Goal: Task Accomplishment & Management: Complete application form

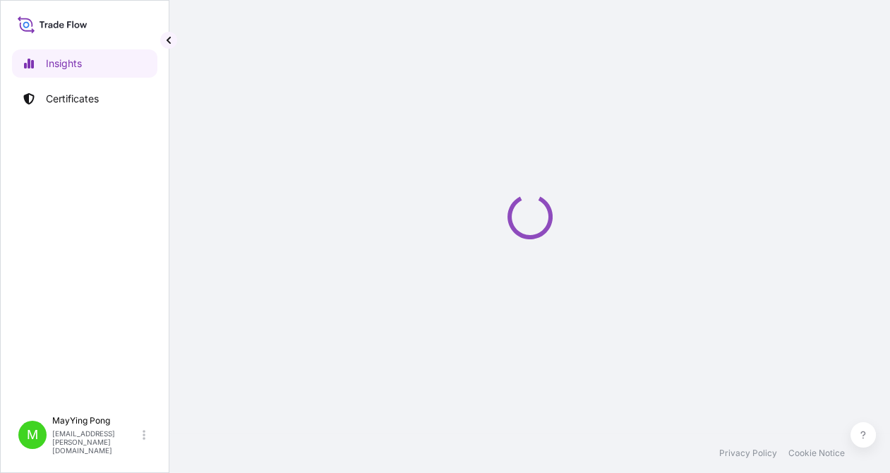
select select "2025"
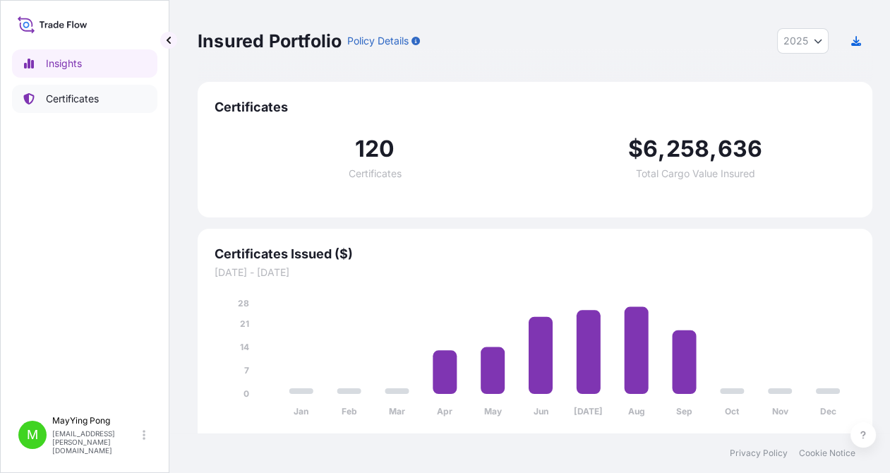
click at [79, 98] on p "Certificates" at bounding box center [72, 99] width 53 height 14
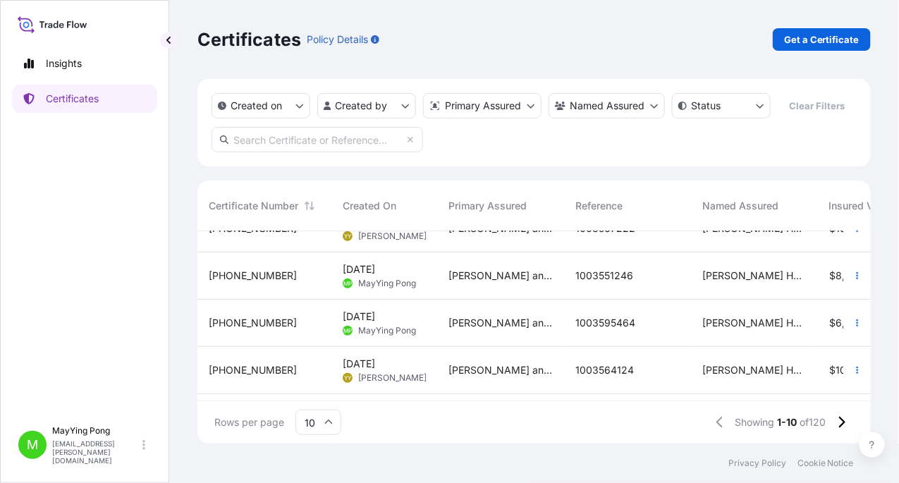
scroll to position [313, 0]
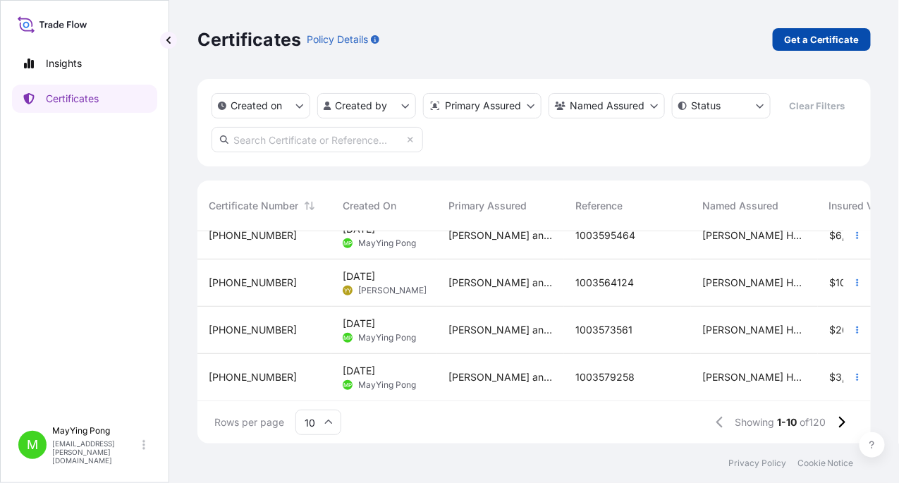
click at [835, 38] on p "Get a Certificate" at bounding box center [821, 39] width 75 height 14
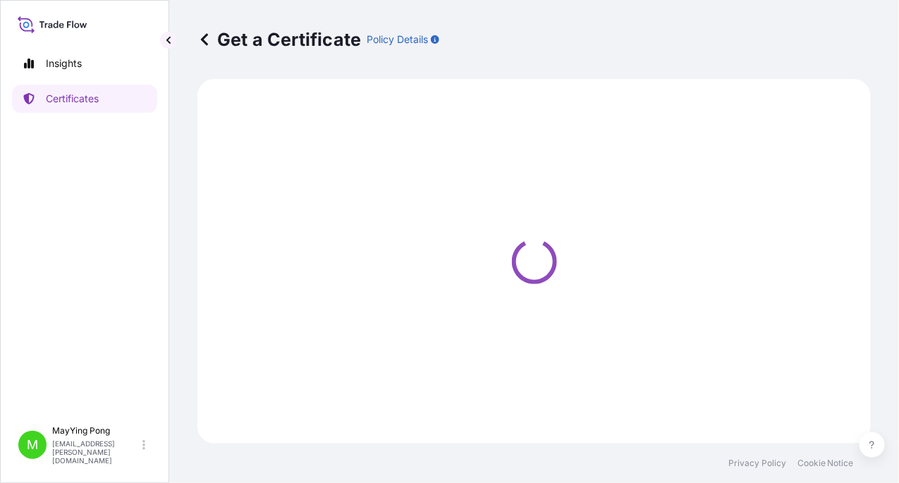
select select "Road / [GEOGRAPHIC_DATA]"
select select "Ocean Vessel"
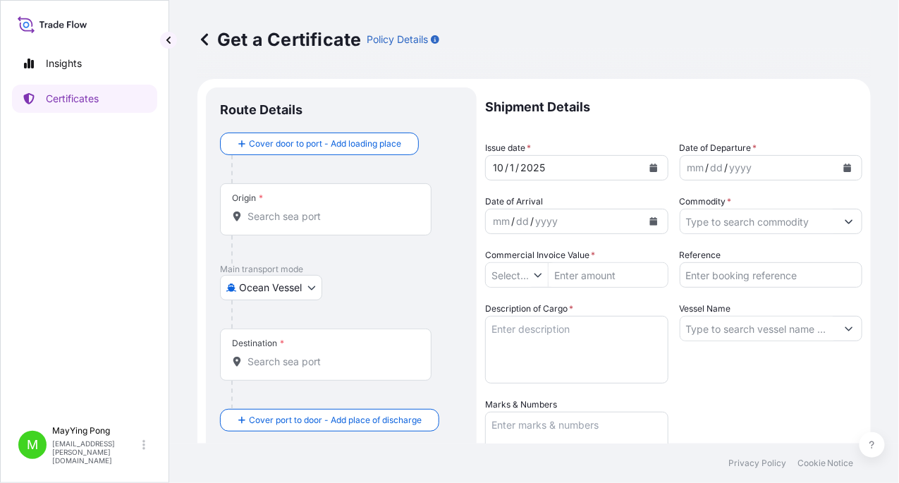
type input "$ USD"
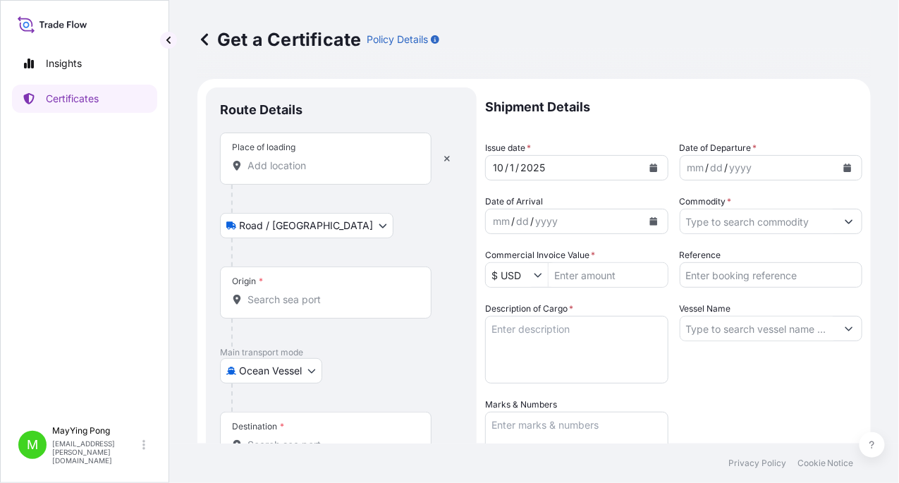
click at [320, 160] on input "Place of loading" at bounding box center [331, 166] width 166 height 14
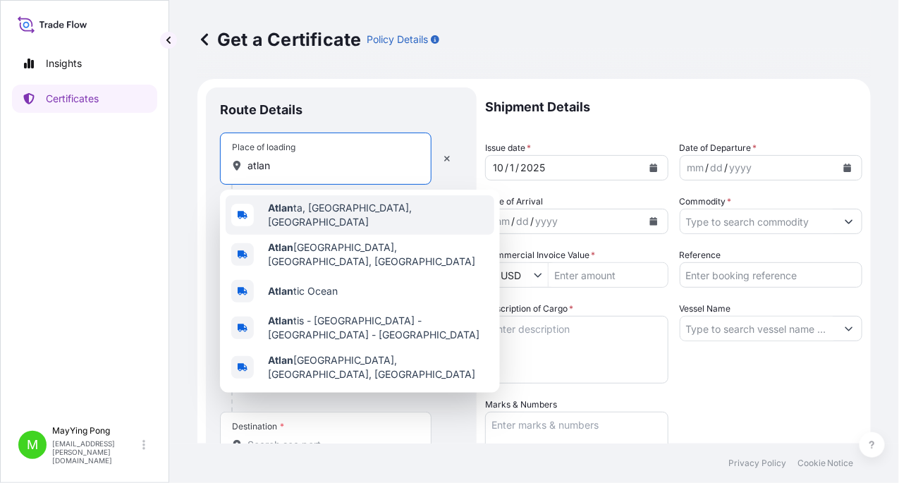
click at [312, 212] on span "Atlan ta, [GEOGRAPHIC_DATA], [GEOGRAPHIC_DATA]" at bounding box center [378, 215] width 221 height 28
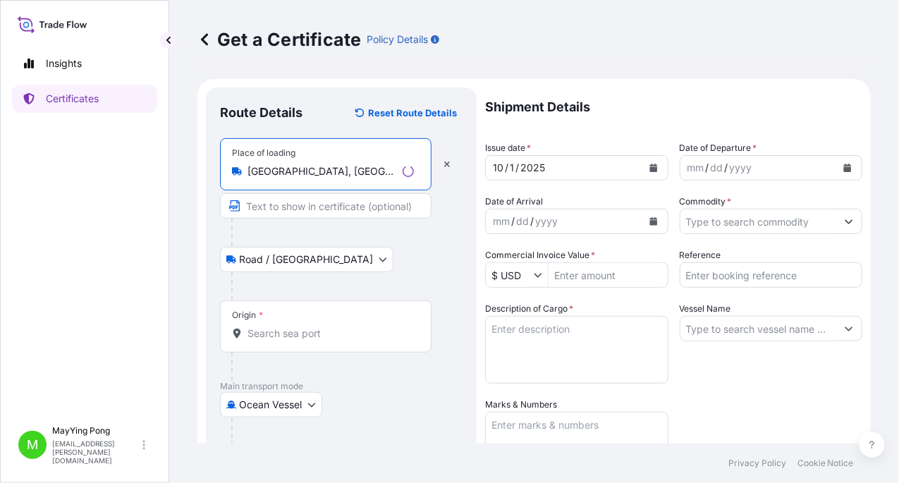
type input "[GEOGRAPHIC_DATA], [GEOGRAPHIC_DATA], [GEOGRAPHIC_DATA]"
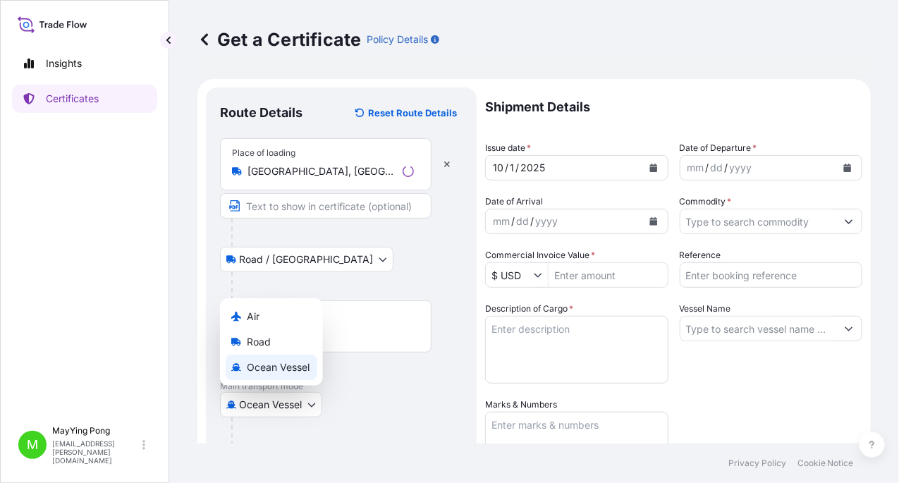
click at [312, 404] on body "0 options available. 5 options available. Insights Certificates M MayYing Pong …" at bounding box center [449, 241] width 899 height 483
click at [269, 322] on div "Air" at bounding box center [272, 316] width 92 height 25
select select "Air"
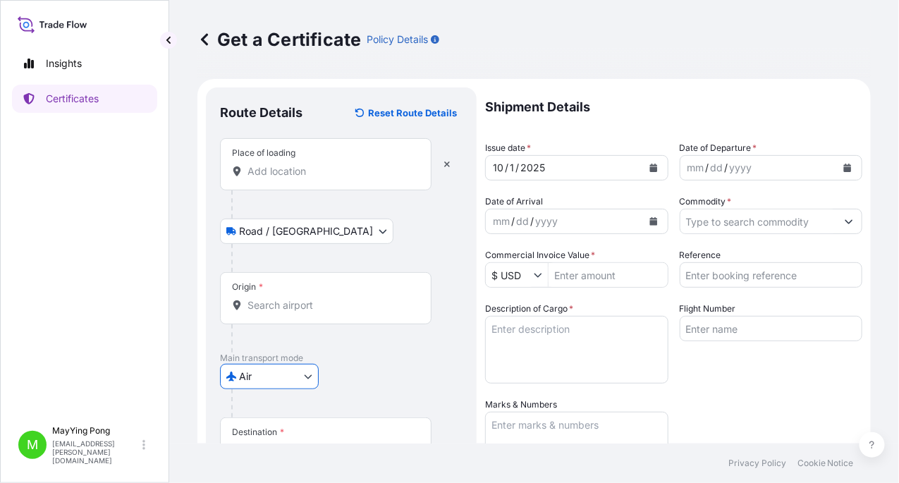
drag, startPoint x: 284, startPoint y: 305, endPoint x: 274, endPoint y: 298, distance: 12.1
click at [285, 305] on input "Origin *" at bounding box center [331, 305] width 166 height 14
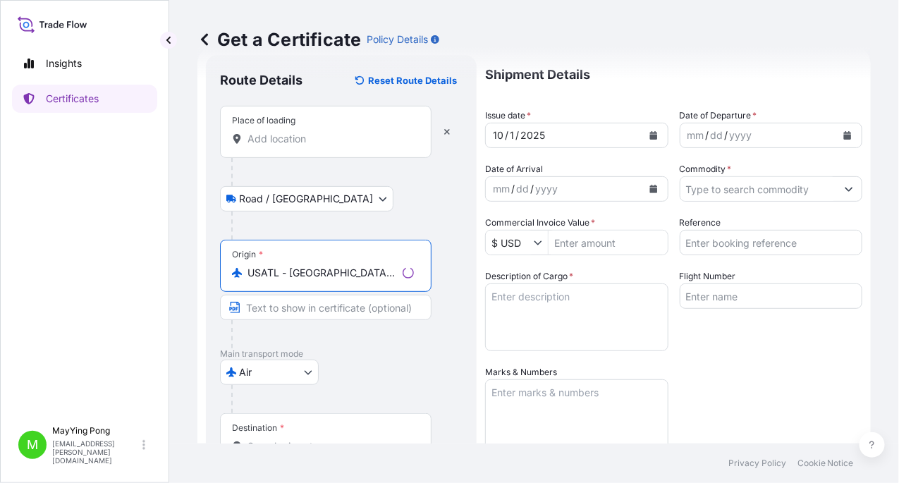
scroll to position [140, 0]
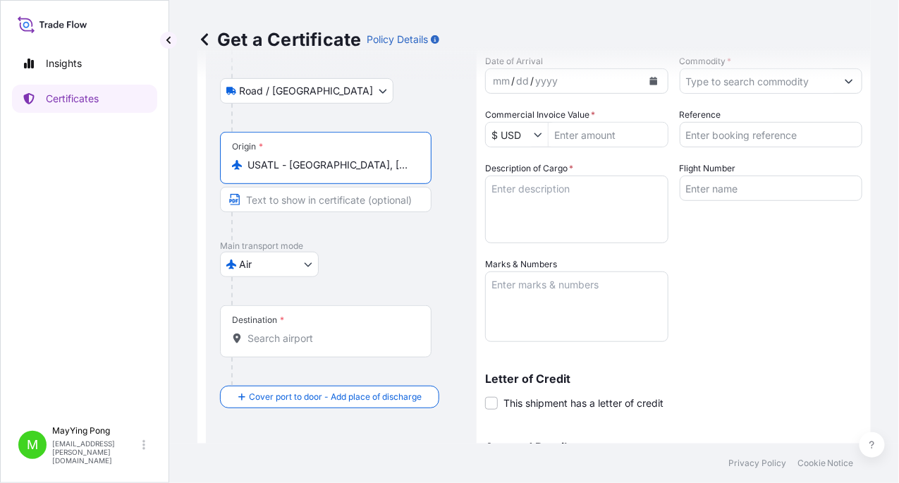
type input "USATL - [GEOGRAPHIC_DATA], [GEOGRAPHIC_DATA]"
click at [289, 336] on input "Destination *" at bounding box center [331, 339] width 166 height 14
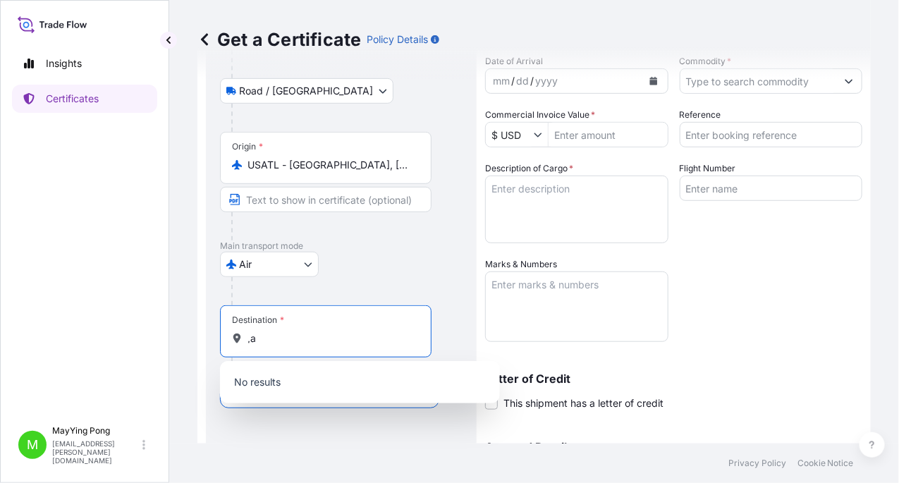
type input ","
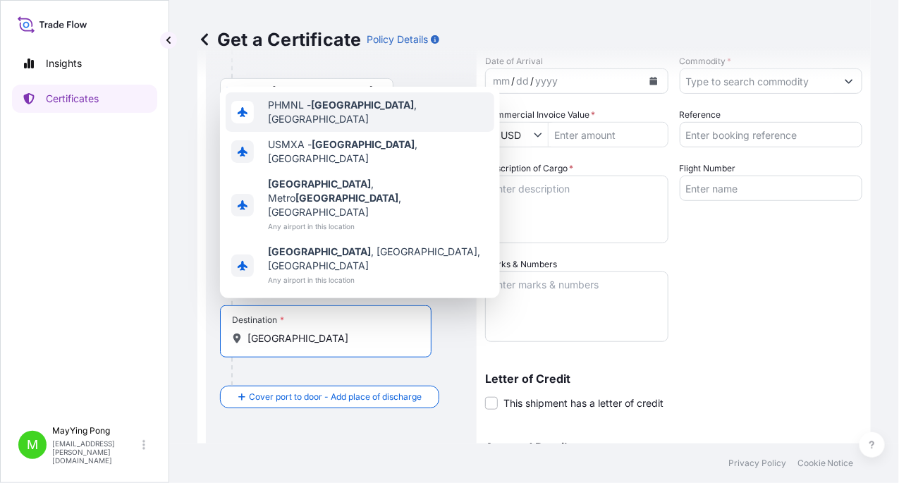
click at [340, 126] on span "PHMNL - [GEOGRAPHIC_DATA] , [GEOGRAPHIC_DATA]" at bounding box center [378, 112] width 221 height 28
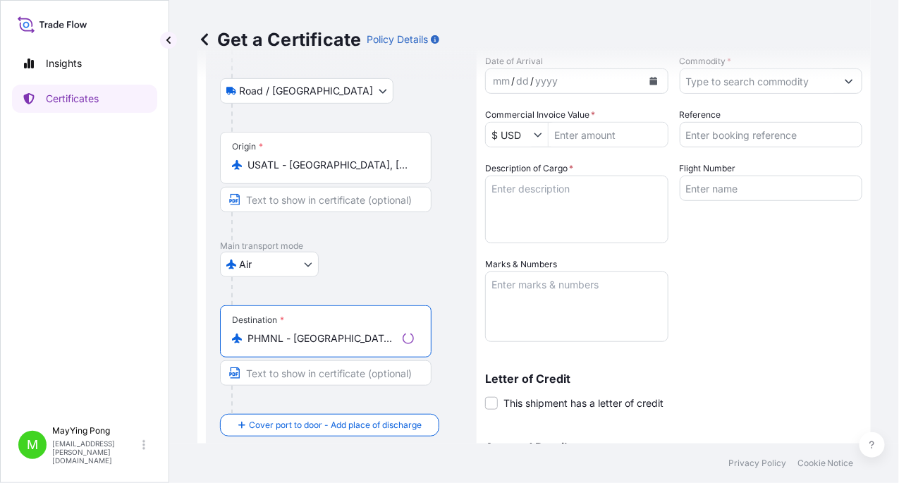
type input "PHMNL - [GEOGRAPHIC_DATA], [GEOGRAPHIC_DATA]"
click at [648, 78] on div "Get a Certificate Policy Details" at bounding box center [535, 39] width 674 height 79
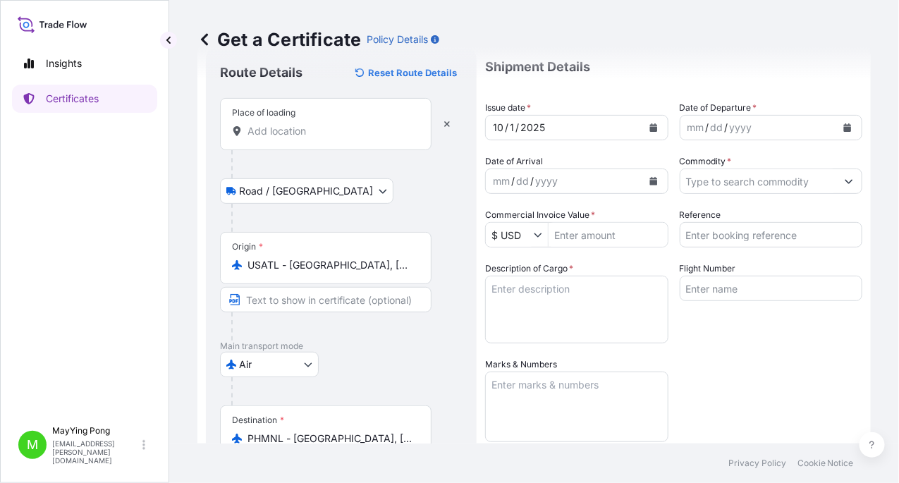
scroll to position [0, 0]
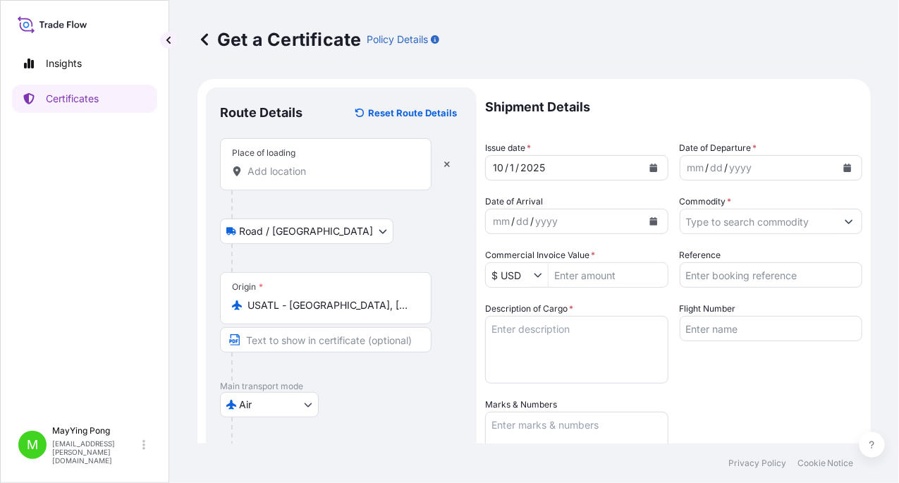
click at [650, 171] on icon "Calendar" at bounding box center [654, 168] width 8 height 8
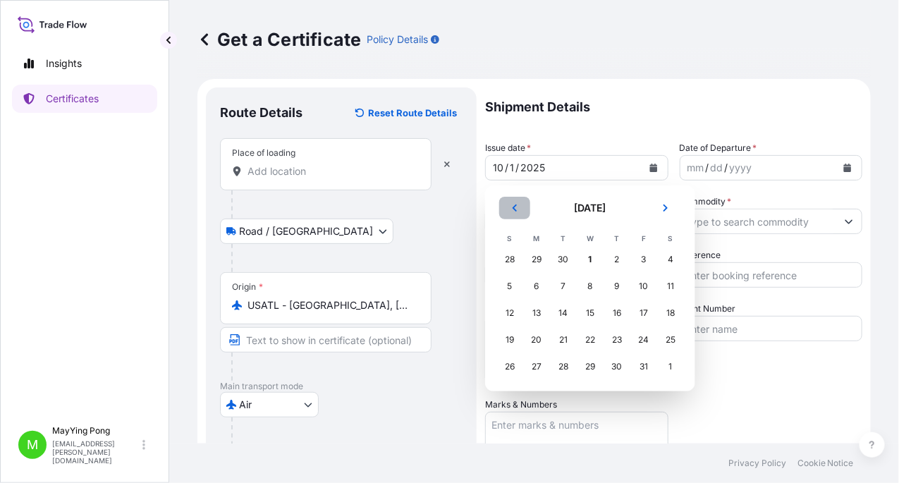
click at [512, 209] on icon "Previous" at bounding box center [515, 208] width 8 height 8
click at [540, 362] on div "29" at bounding box center [536, 366] width 25 height 25
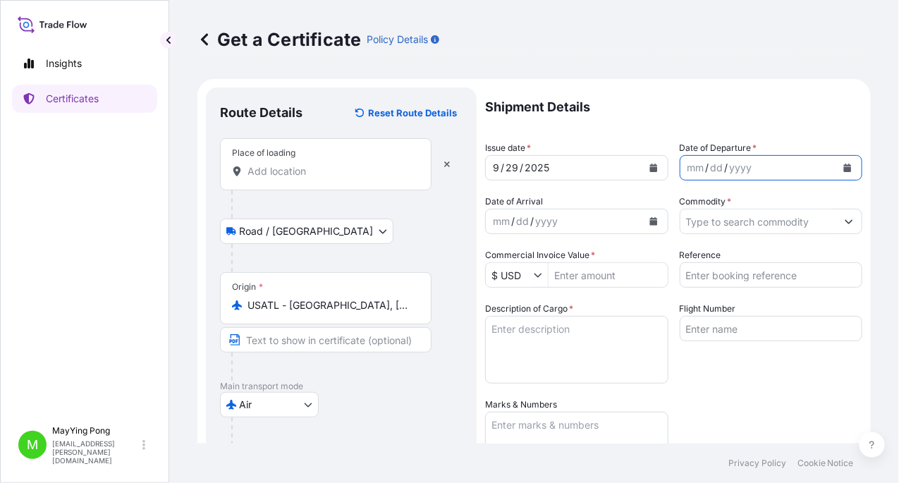
click at [844, 170] on icon "Calendar" at bounding box center [848, 168] width 8 height 8
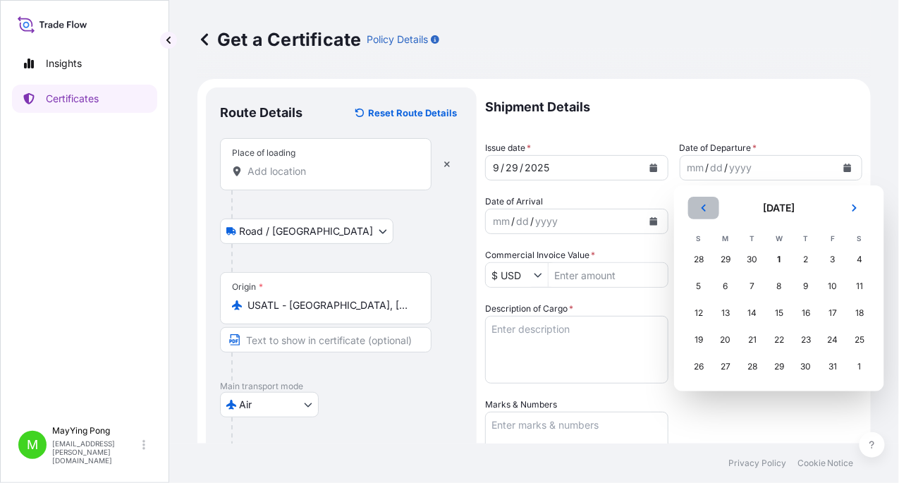
click at [706, 208] on icon "Previous" at bounding box center [704, 208] width 8 height 8
click at [734, 366] on div "29" at bounding box center [725, 366] width 25 height 25
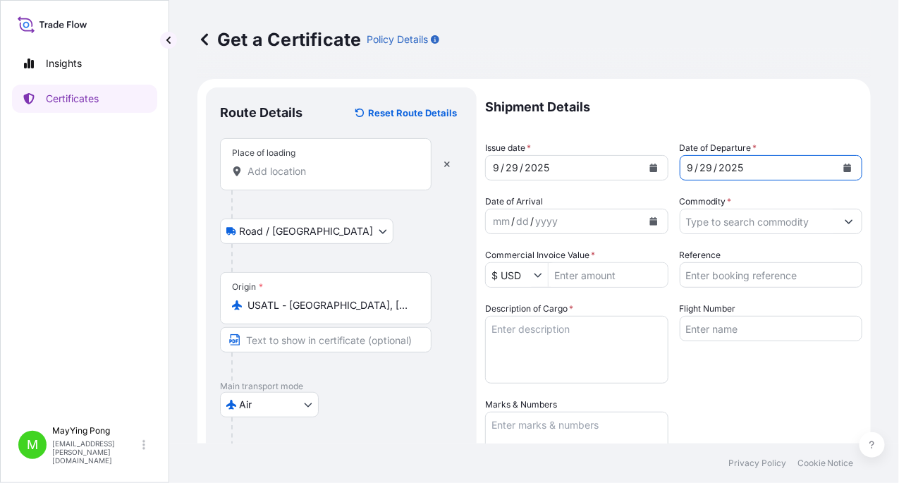
click at [650, 222] on icon "Calendar" at bounding box center [654, 221] width 8 height 8
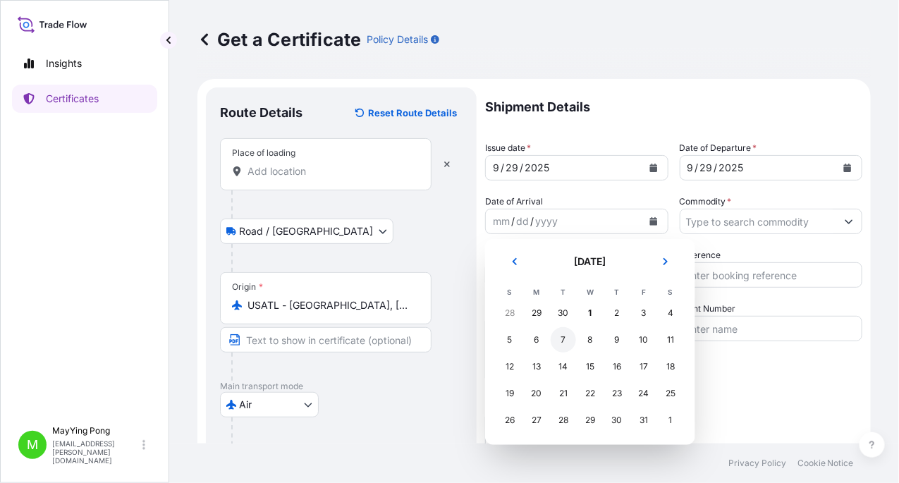
click at [564, 339] on div "7" at bounding box center [563, 339] width 25 height 25
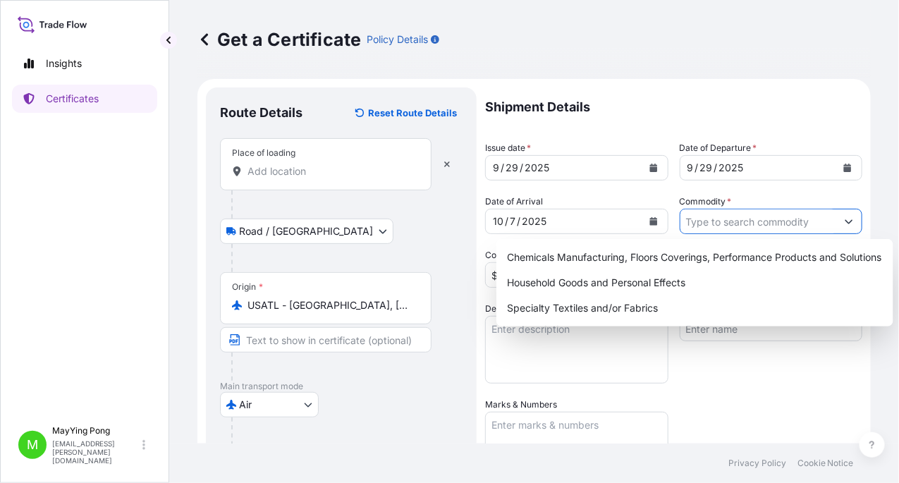
click at [719, 226] on input "Commodity *" at bounding box center [759, 221] width 157 height 25
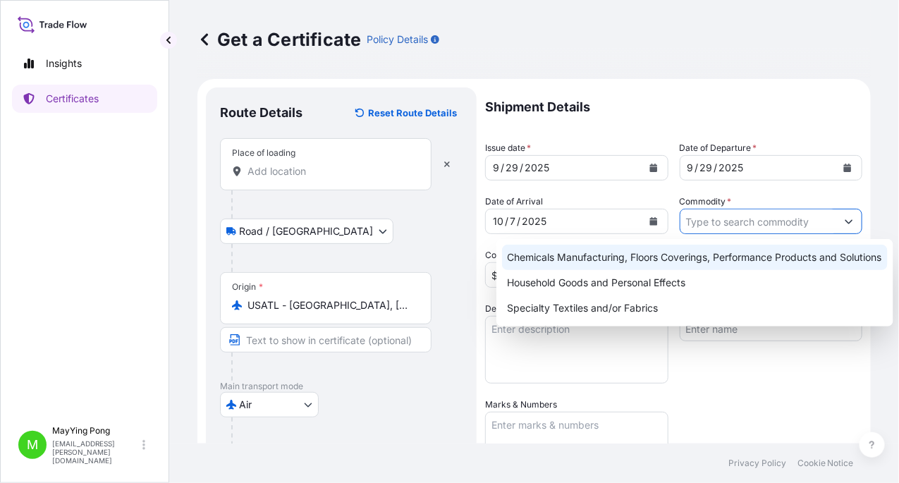
click at [662, 262] on div "Chemicals Manufacturing, Floors Coverings, Performance Products and Solutions" at bounding box center [695, 257] width 386 height 25
type input "Chemicals Manufacturing, Floors Coverings, Performance Products and Solutions"
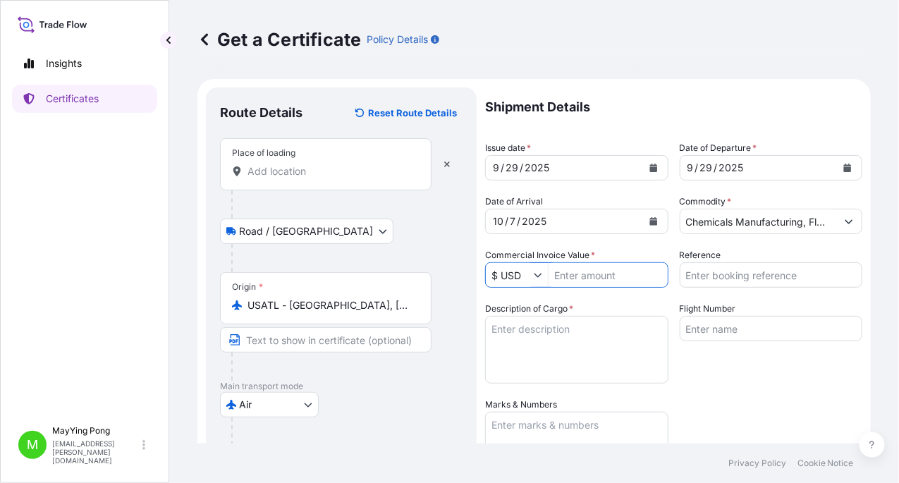
click at [577, 273] on input "Commercial Invoice Value *" at bounding box center [608, 274] width 119 height 25
type input "2,749.54"
click at [776, 278] on input "Reference" at bounding box center [771, 274] width 183 height 25
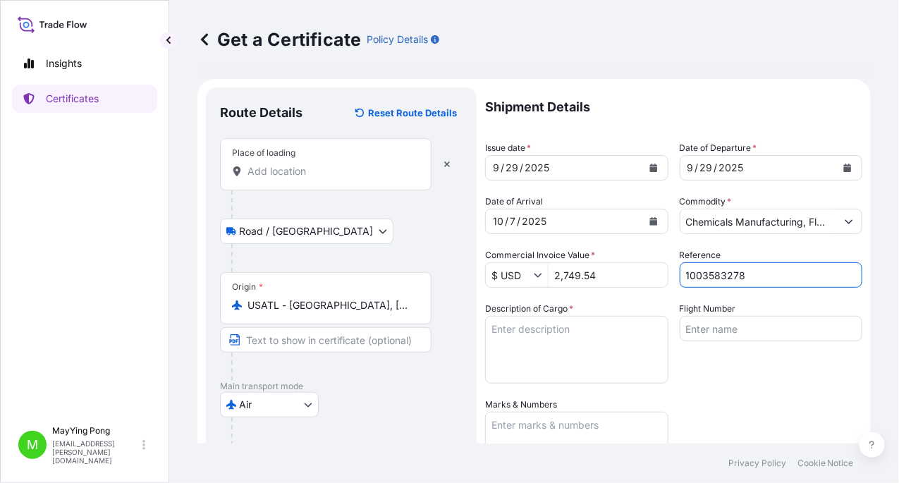
type input "1003583278"
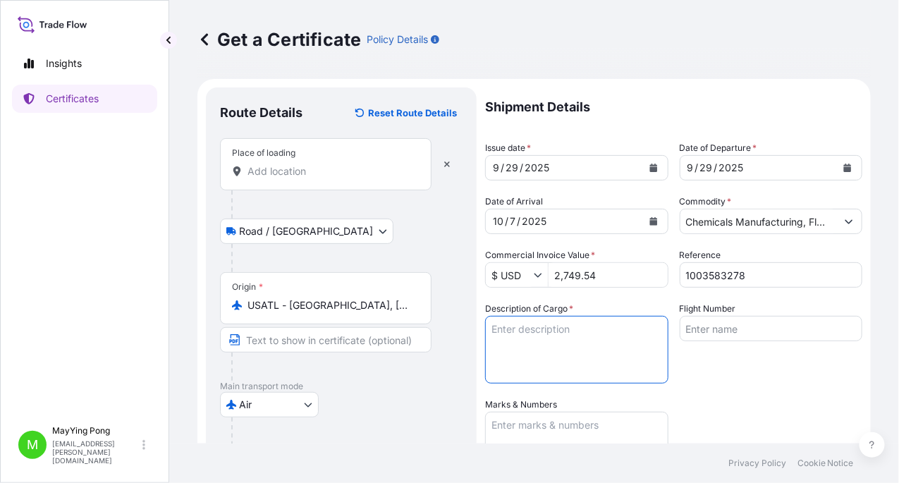
click at [631, 324] on textarea "Description of Cargo *" at bounding box center [576, 350] width 183 height 68
click at [588, 365] on textarea "Liquitint [PERSON_NAME] Liquitint BLUE MC Liquitint BLUE 452" at bounding box center [576, 350] width 183 height 68
drag, startPoint x: 492, startPoint y: 329, endPoint x: 509, endPoint y: 324, distance: 18.1
type textarea "1 pallet - non haz chemicals Liquitint [PERSON_NAME] Liquitint BLUE MC Liquitin…"
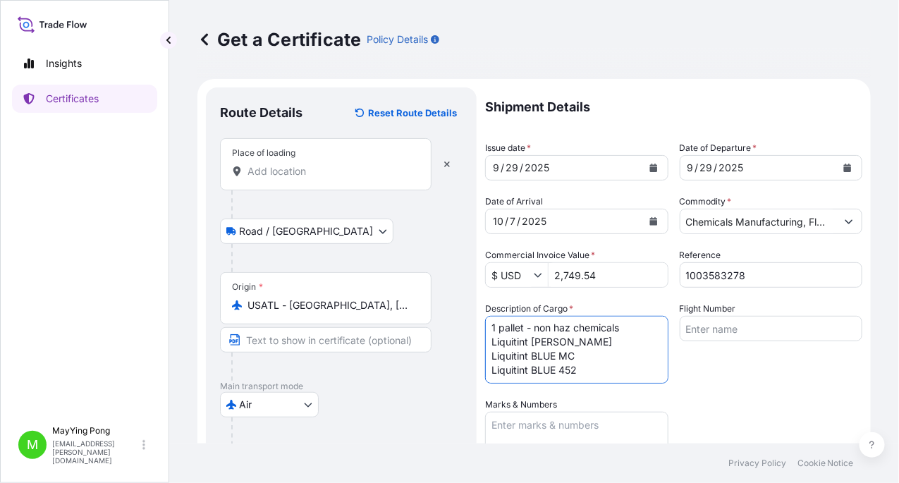
click at [520, 420] on textarea "Marks & Numbers" at bounding box center [576, 447] width 183 height 71
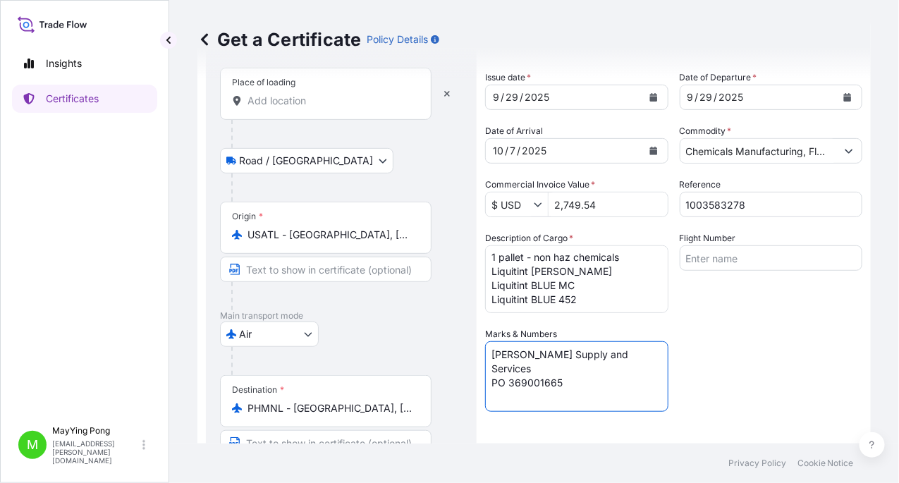
scroll to position [310, 0]
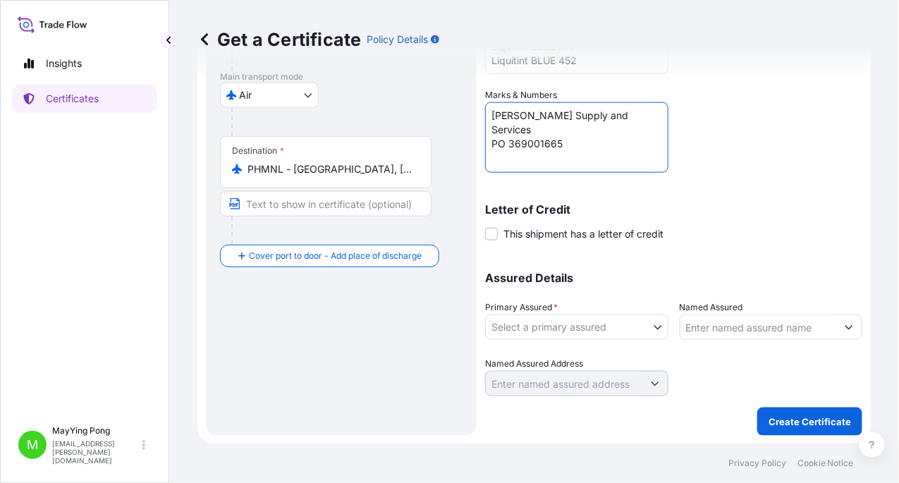
type textarea "[PERSON_NAME] Supply and Services PO 369001665"
click at [646, 322] on body "Insights Certificates M MayYing Pong [EMAIL_ADDRESS][PERSON_NAME][DOMAIN_NAME] …" at bounding box center [449, 241] width 899 height 483
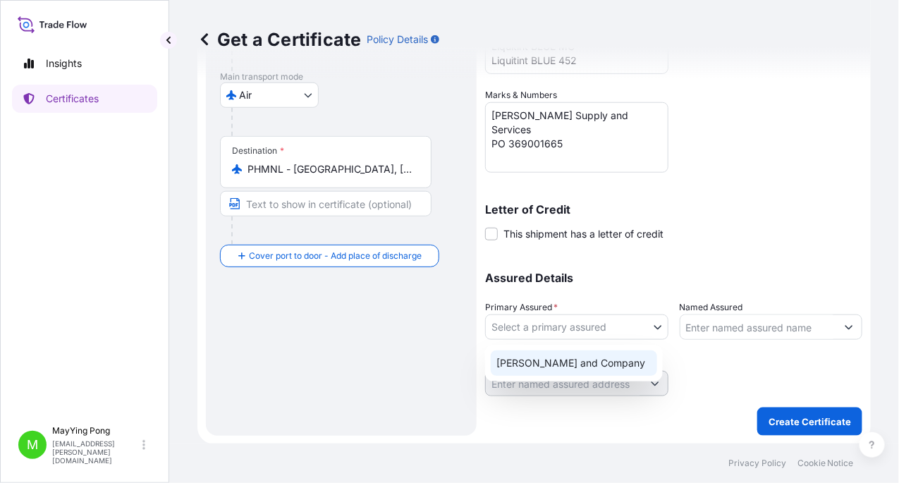
click at [599, 363] on div "[PERSON_NAME] and Company" at bounding box center [574, 363] width 166 height 25
select select "31531"
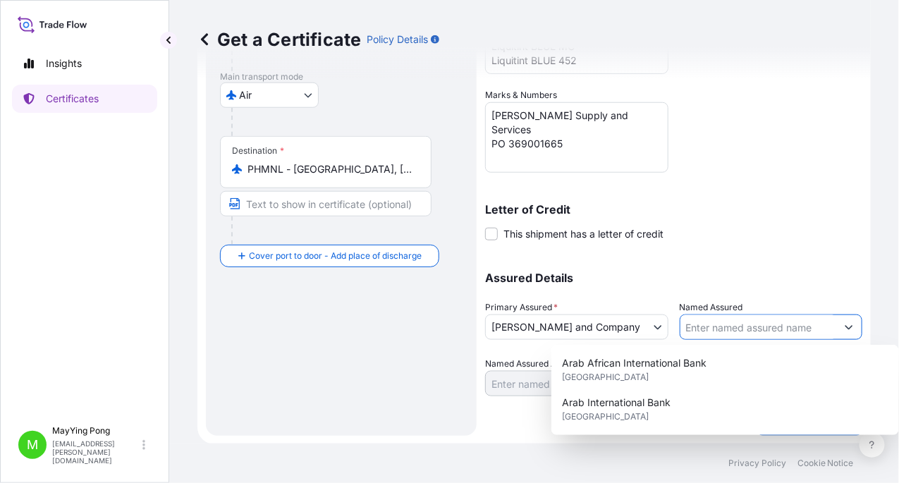
click at [730, 322] on input "Named Assured" at bounding box center [759, 327] width 157 height 25
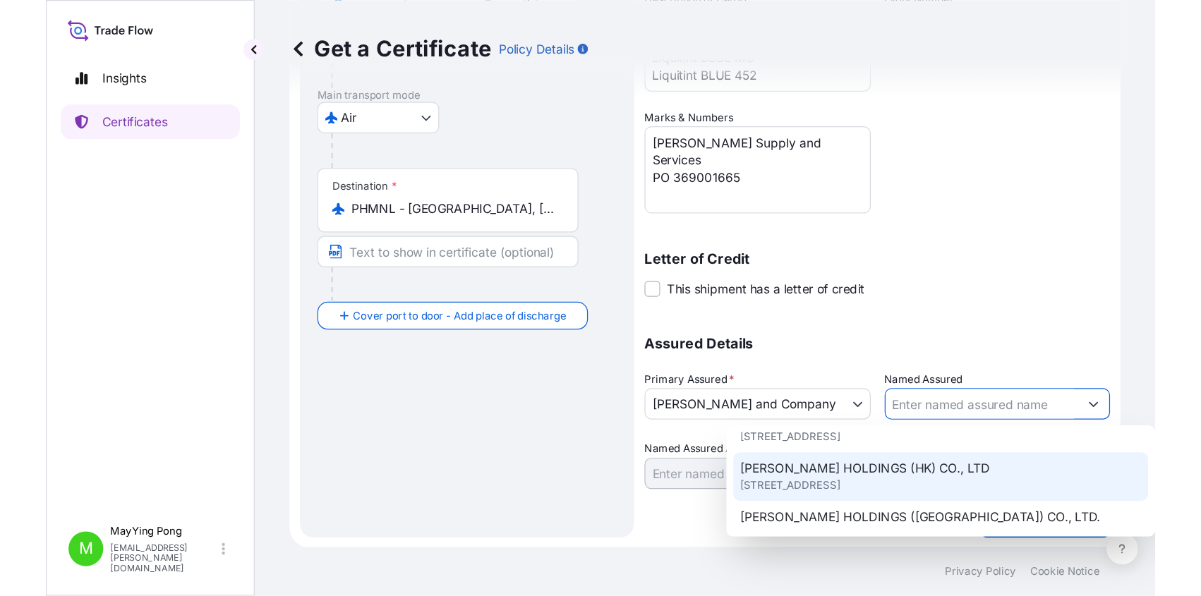
scroll to position [267, 0]
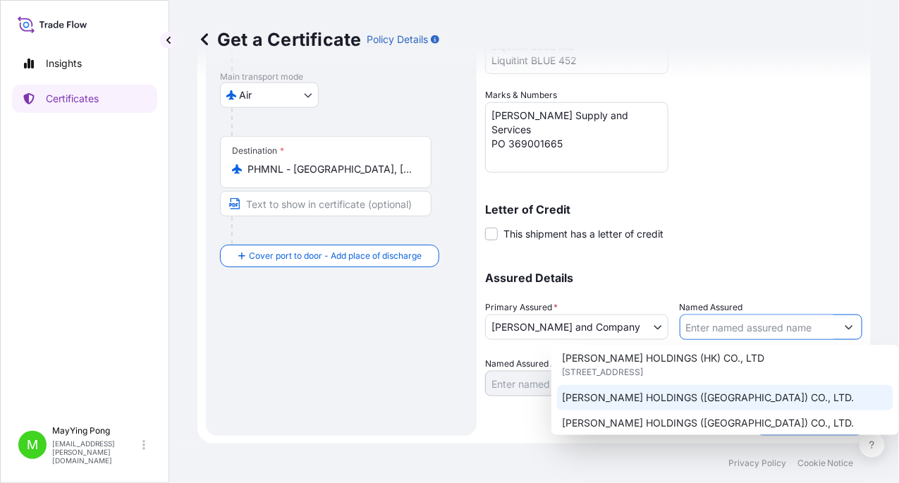
click at [713, 390] on div "[PERSON_NAME] HOLDINGS ([GEOGRAPHIC_DATA]) CO., LTD." at bounding box center [725, 397] width 336 height 25
type input "[PERSON_NAME] HOLDINGS ([GEOGRAPHIC_DATA]) CO., LTD."
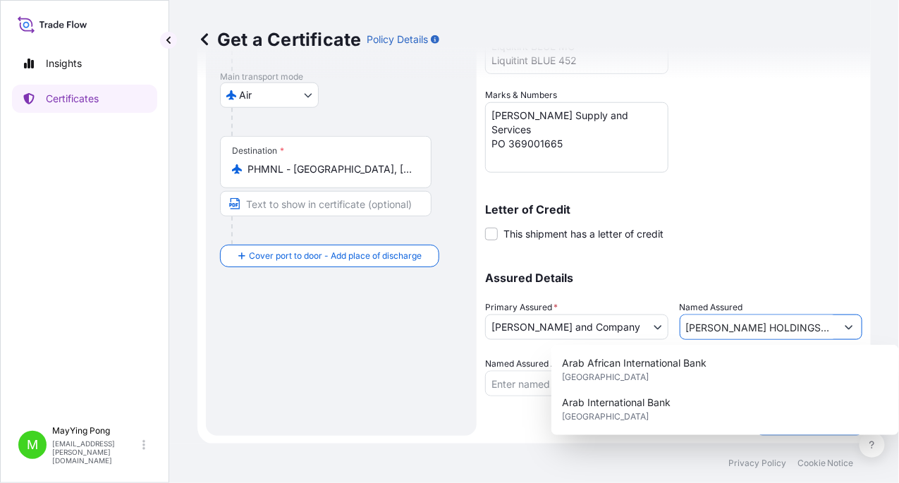
click at [837, 329] on button "Show suggestions" at bounding box center [849, 327] width 25 height 25
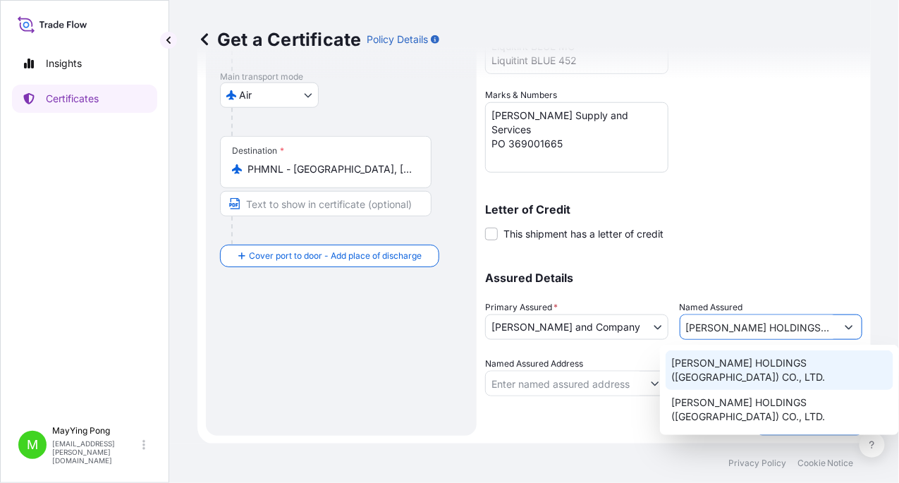
click at [782, 368] on span "[PERSON_NAME] HOLDINGS ([GEOGRAPHIC_DATA]) CO., LTD." at bounding box center [780, 370] width 217 height 28
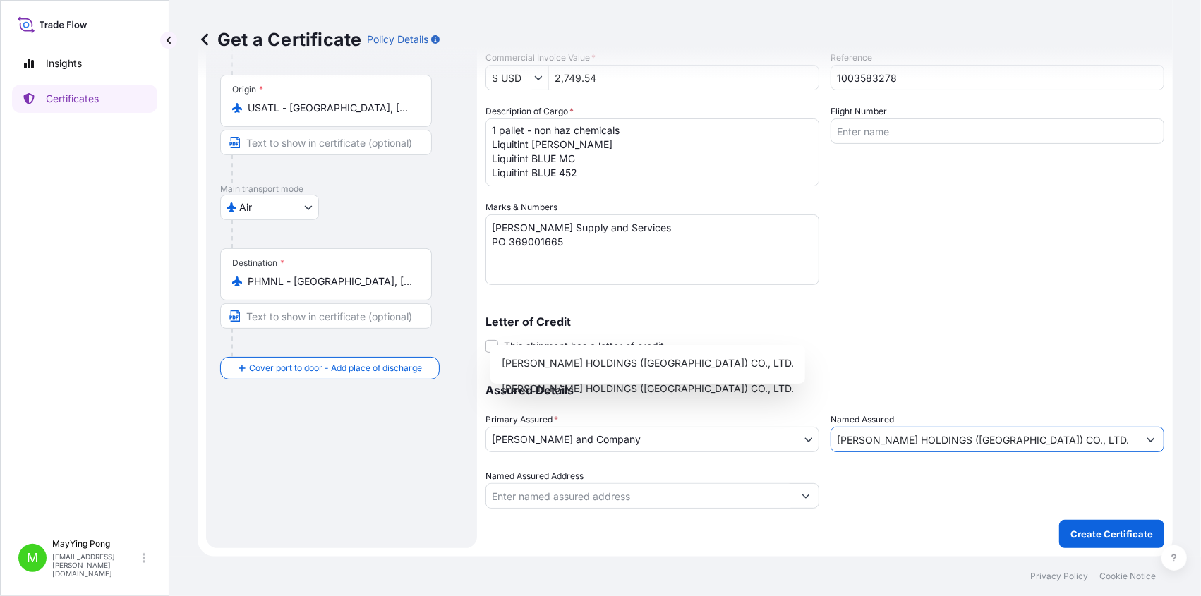
scroll to position [197, 0]
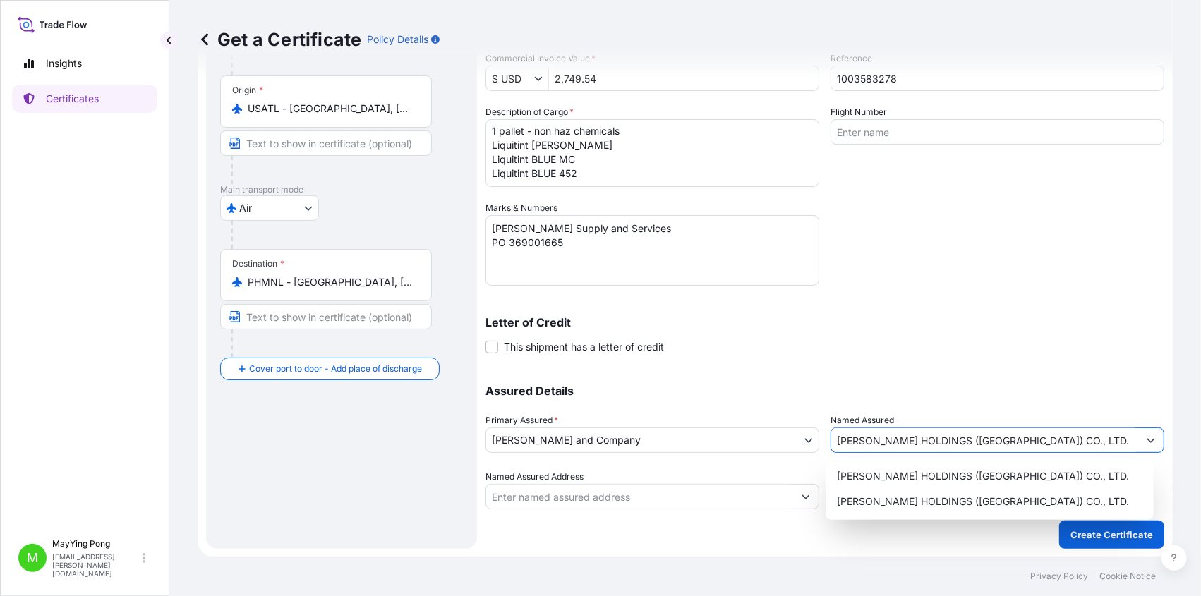
click at [899, 439] on icon "Show suggestions" at bounding box center [1150, 440] width 8 height 8
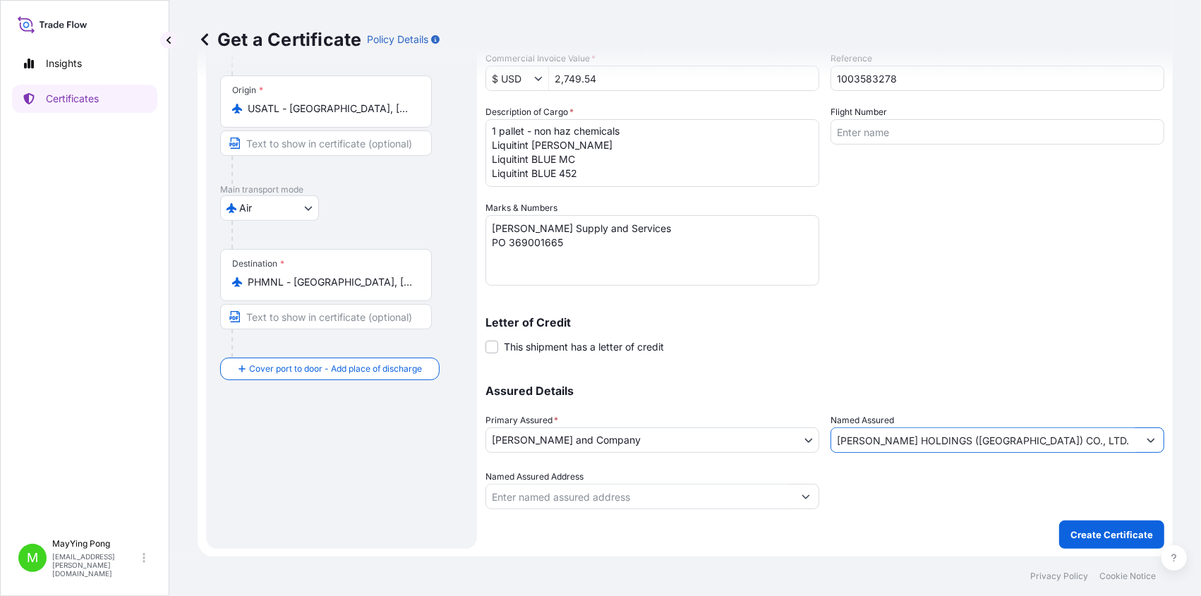
click at [899, 439] on icon "Show suggestions" at bounding box center [1150, 440] width 8 height 8
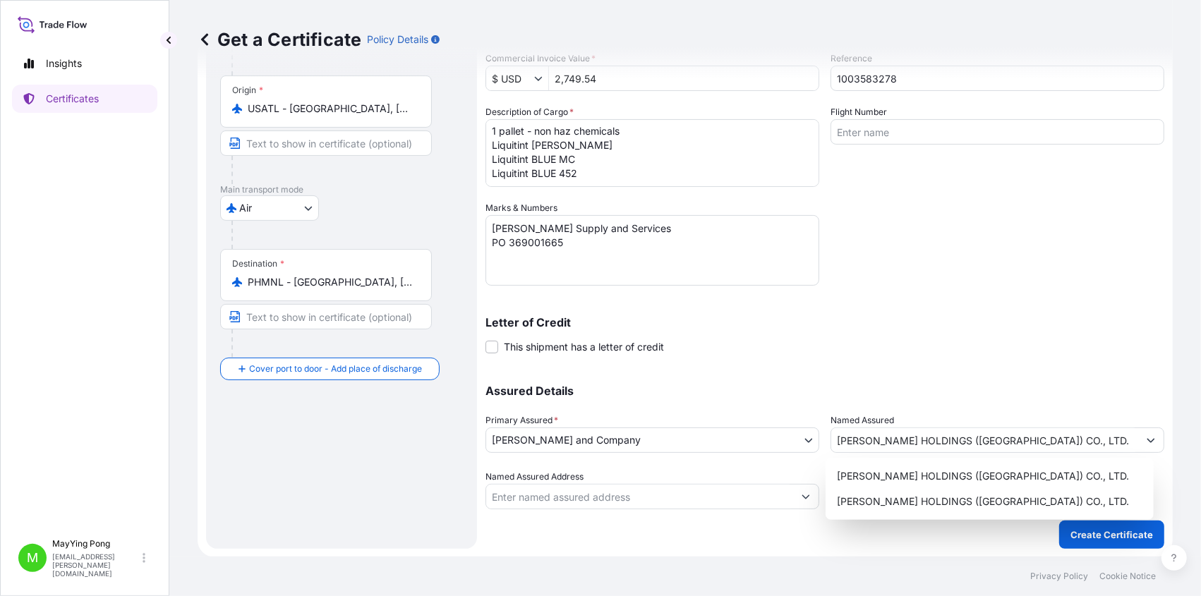
drag, startPoint x: 620, startPoint y: 365, endPoint x: 811, endPoint y: 436, distance: 203.8
click at [621, 367] on div "Shipment Details Issue date * [DATE] Date of Departure * [DATE] Date of Arrival…" at bounding box center [824, 200] width 679 height 619
click at [899, 440] on input "[PERSON_NAME] HOLDINGS ([GEOGRAPHIC_DATA]) CO., LTD." at bounding box center [984, 439] width 307 height 25
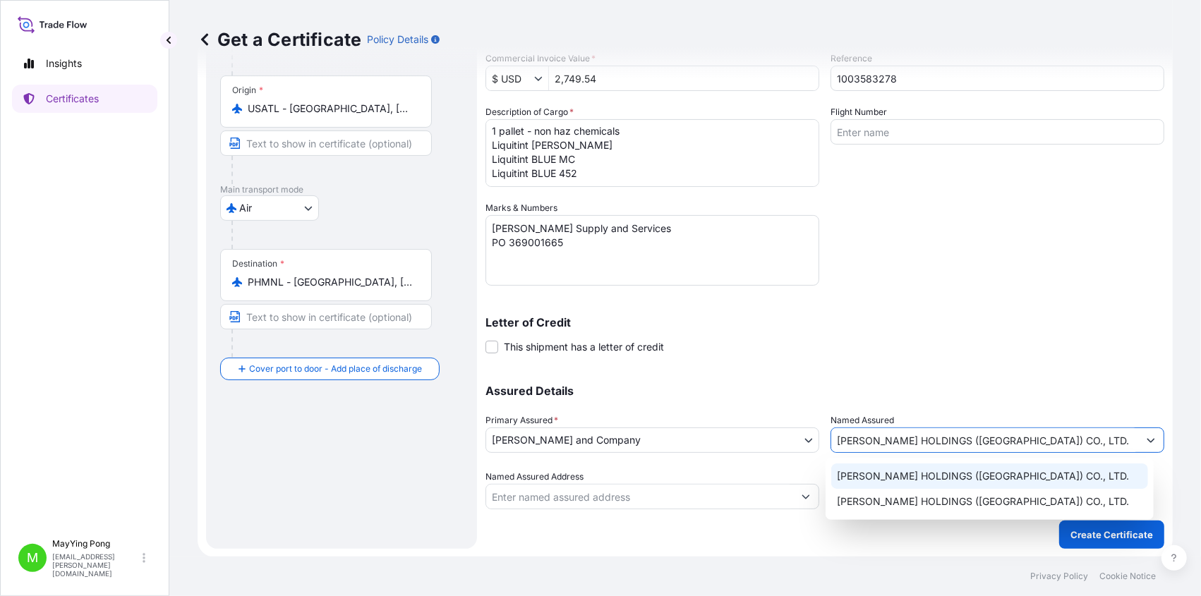
click at [899, 479] on span "[PERSON_NAME] HOLDINGS ([GEOGRAPHIC_DATA]) CO., LTD." at bounding box center [983, 476] width 292 height 14
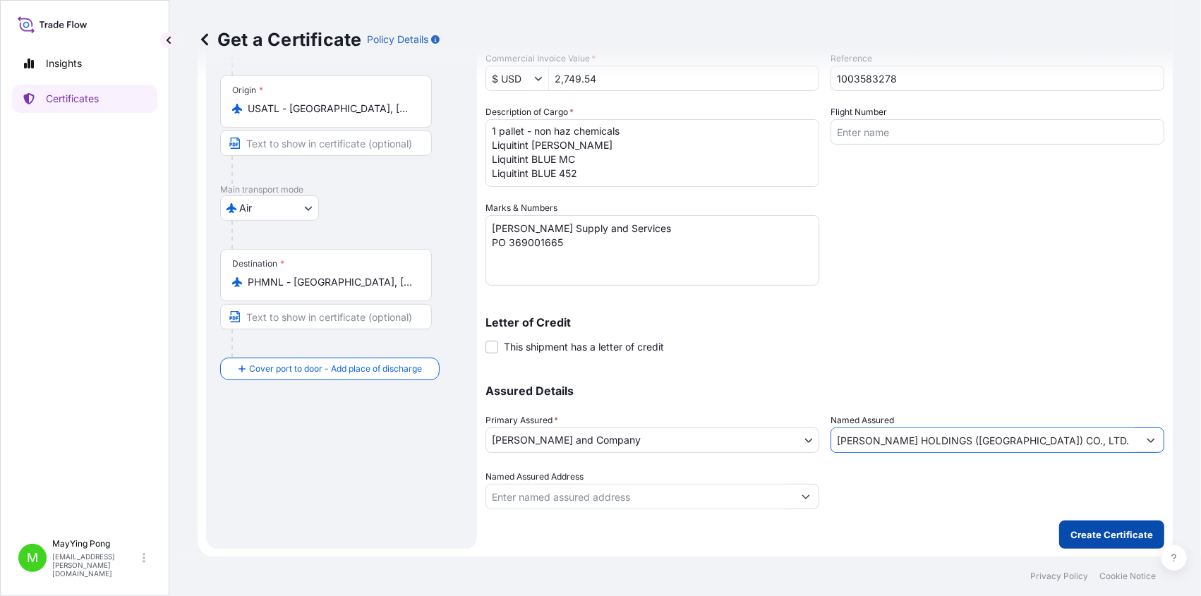
click at [899, 483] on p "Create Certificate" at bounding box center [1111, 535] width 83 height 14
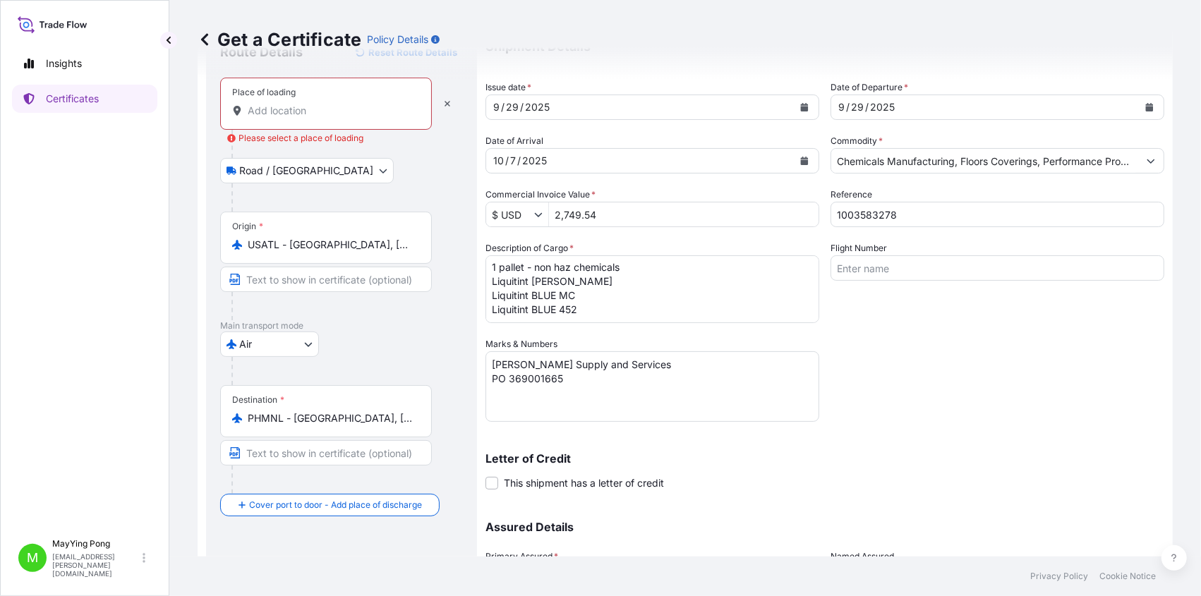
scroll to position [0, 0]
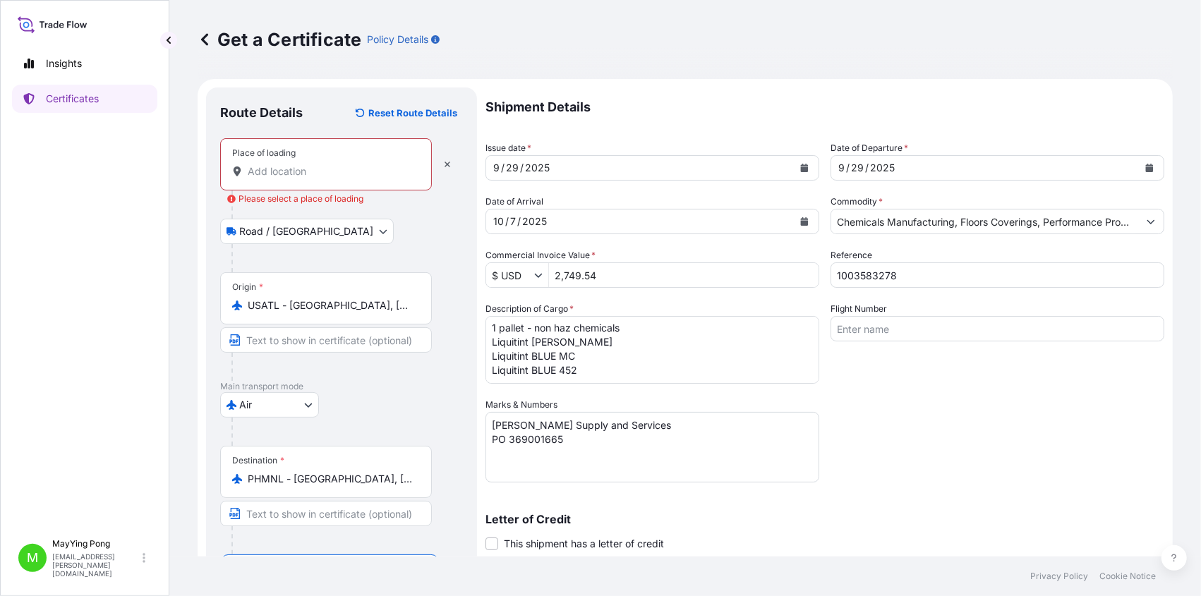
click at [296, 159] on div "Place of loading" at bounding box center [326, 164] width 212 height 52
click at [296, 164] on input "Place of loading Please select a place of loading" at bounding box center [331, 171] width 166 height 14
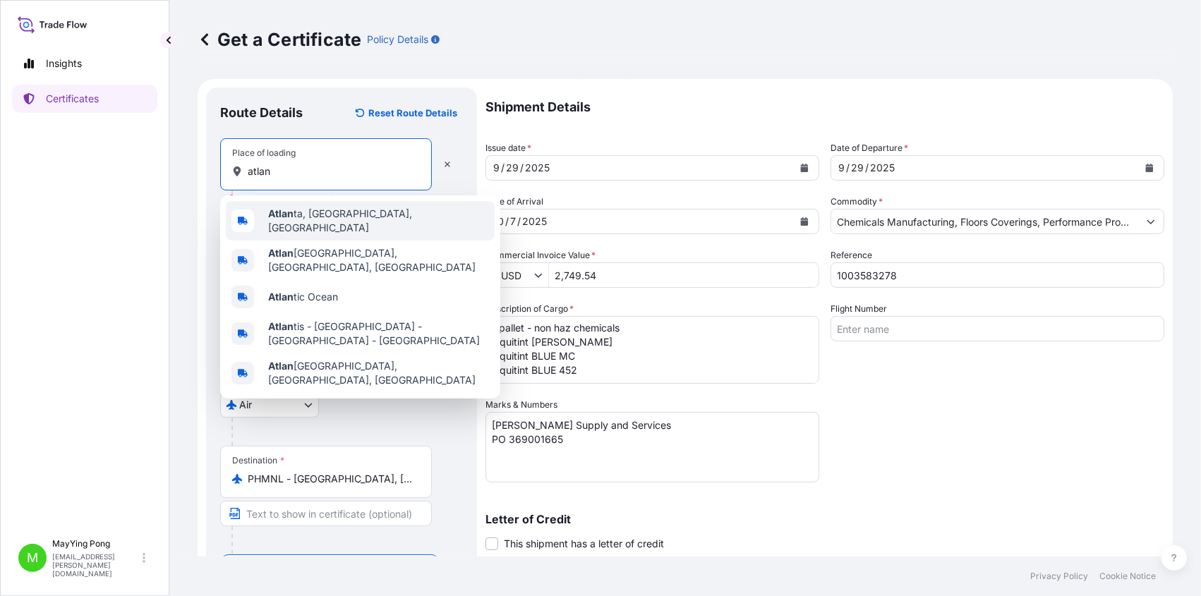
click at [325, 226] on div "Atlan ta, [GEOGRAPHIC_DATA], [GEOGRAPHIC_DATA]" at bounding box center [360, 221] width 269 height 40
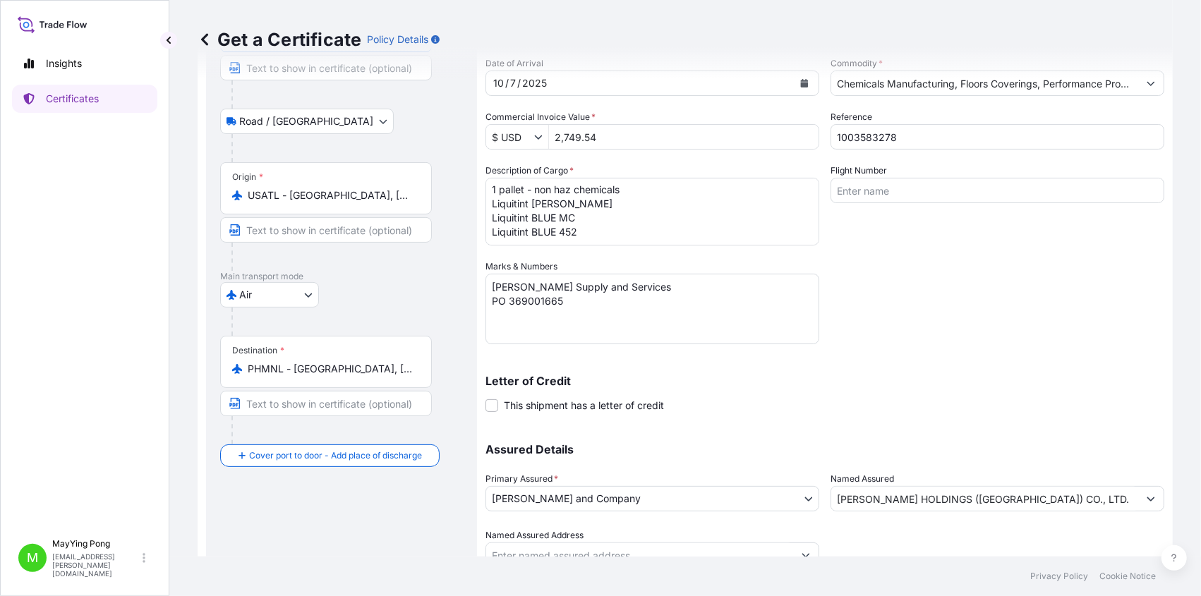
scroll to position [197, 0]
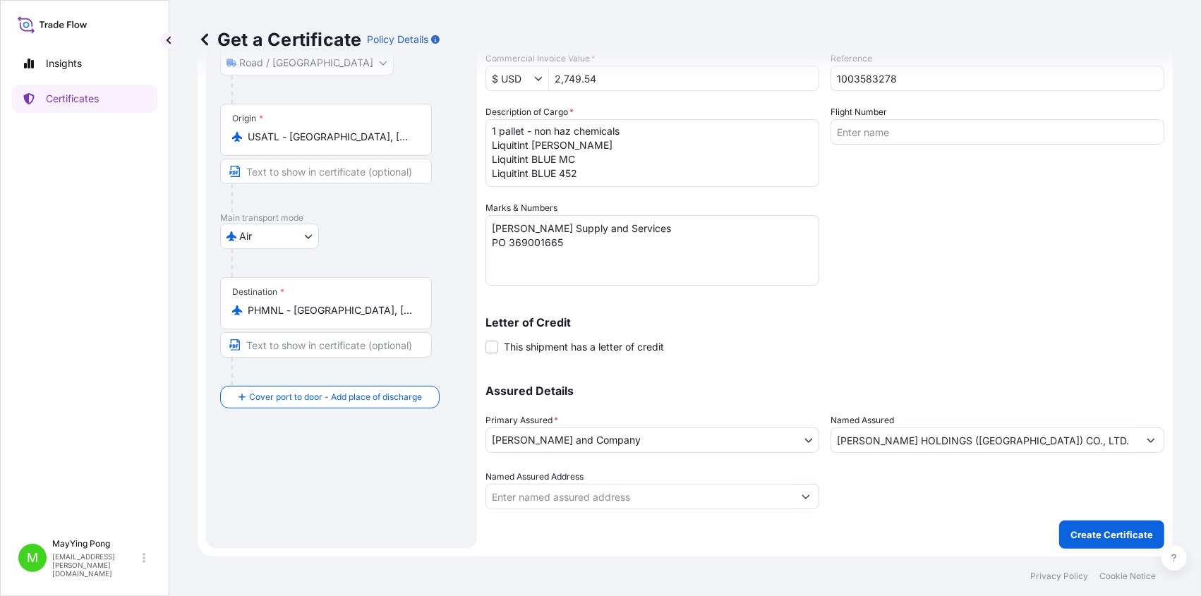
type input "[GEOGRAPHIC_DATA], [GEOGRAPHIC_DATA], [GEOGRAPHIC_DATA]"
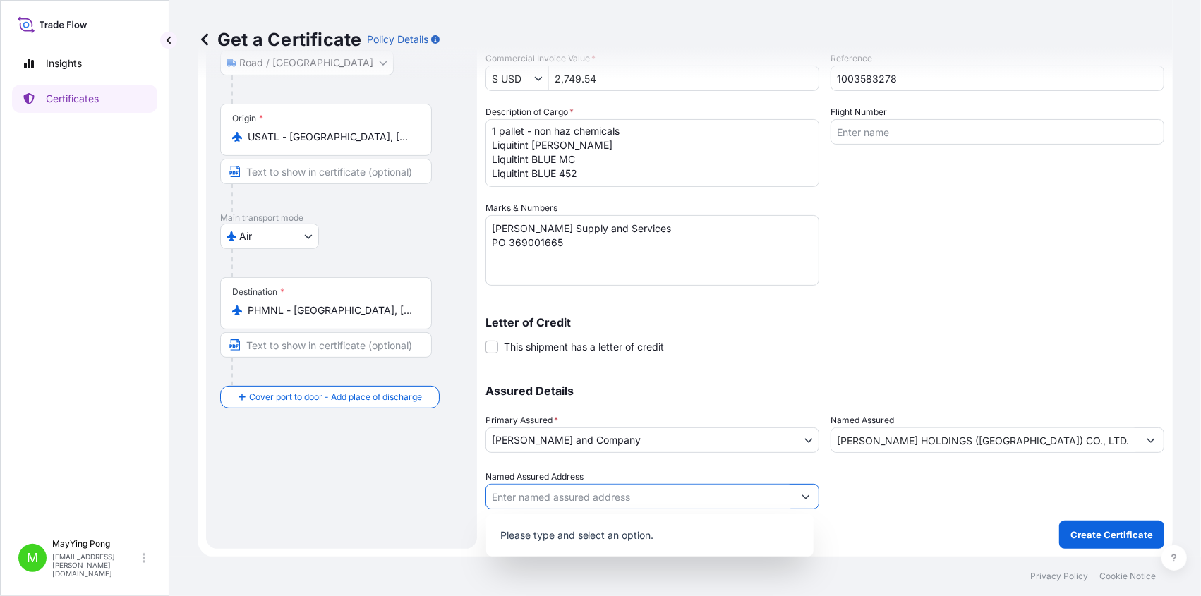
click at [794, 483] on button "Show suggestions" at bounding box center [805, 496] width 25 height 25
click at [899, 439] on input "[PERSON_NAME] HOLDINGS ([GEOGRAPHIC_DATA]) CO., LTD." at bounding box center [984, 439] width 307 height 25
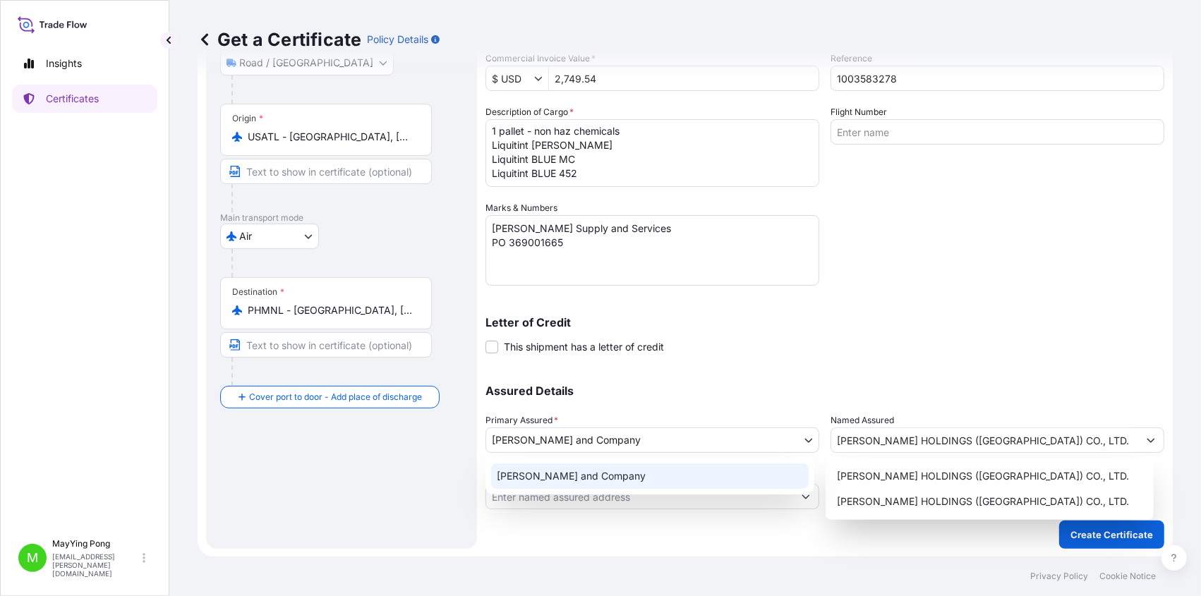
click at [799, 438] on body "0 options available. Insights Certificates M MayYing Pong [EMAIL_ADDRESS][PERSO…" at bounding box center [600, 298] width 1201 height 596
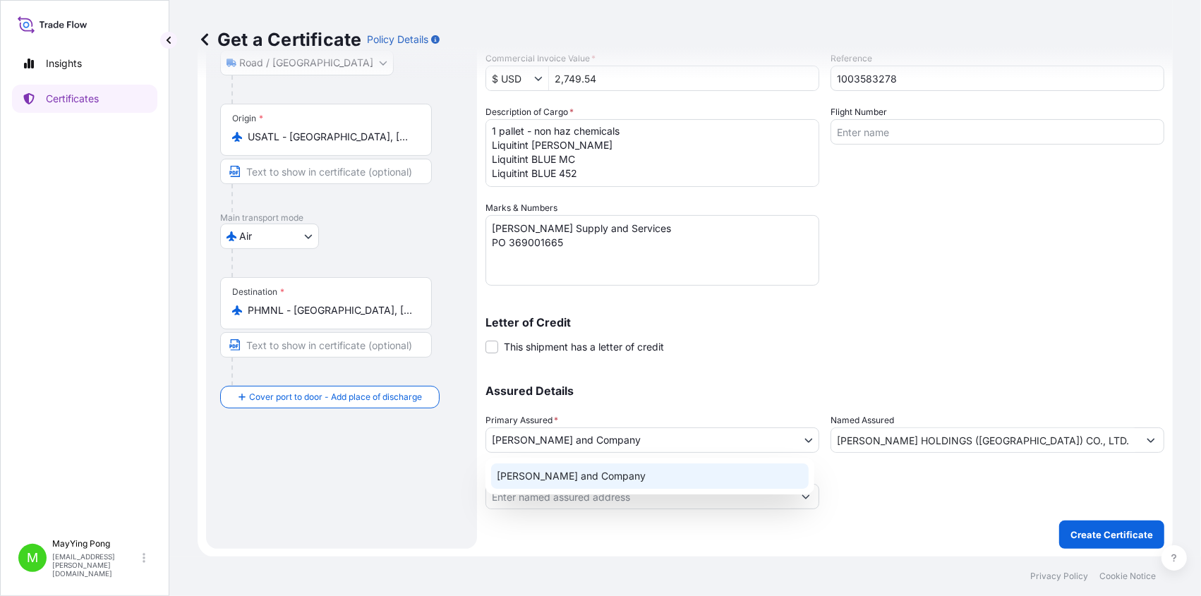
click at [777, 473] on div "[PERSON_NAME] and Company" at bounding box center [649, 475] width 317 height 25
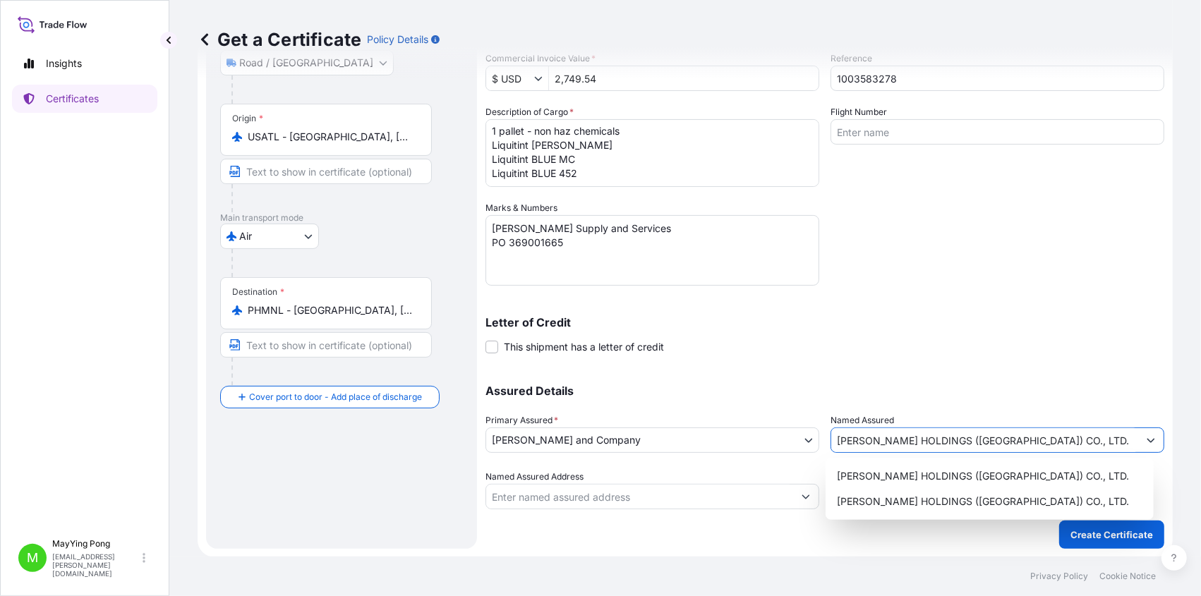
click at [886, 445] on input "[PERSON_NAME] HOLDINGS ([GEOGRAPHIC_DATA]) CO., LTD." at bounding box center [984, 439] width 307 height 25
click at [899, 483] on div "[PERSON_NAME] HOLDINGS ([GEOGRAPHIC_DATA]) CO., LTD." at bounding box center [989, 475] width 316 height 25
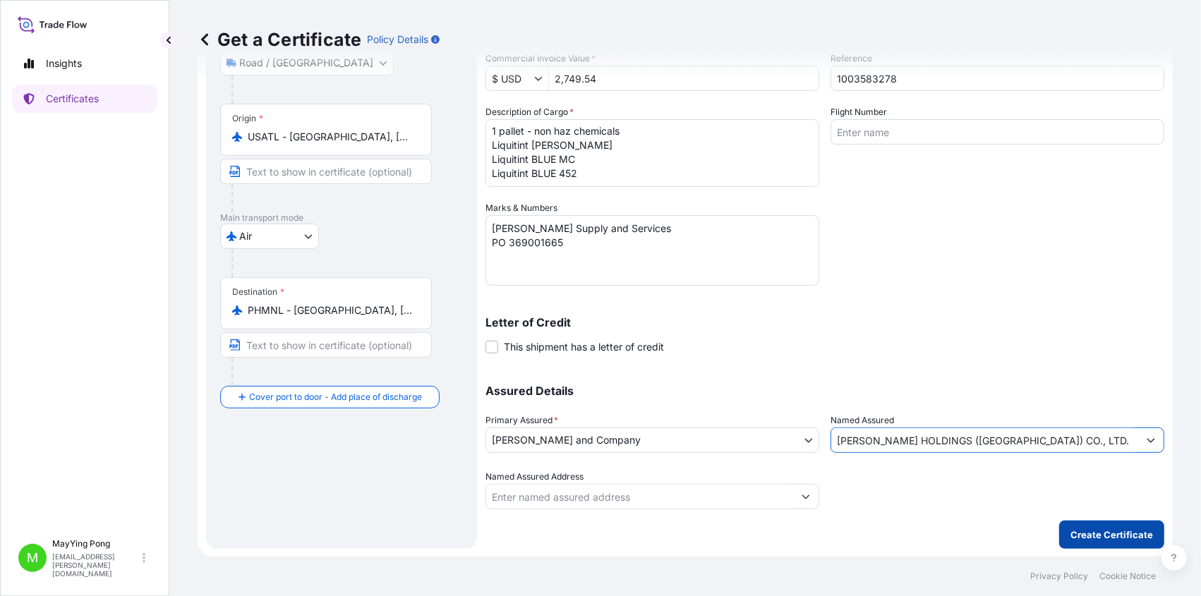
click at [899, 483] on button "Create Certificate" at bounding box center [1111, 535] width 105 height 28
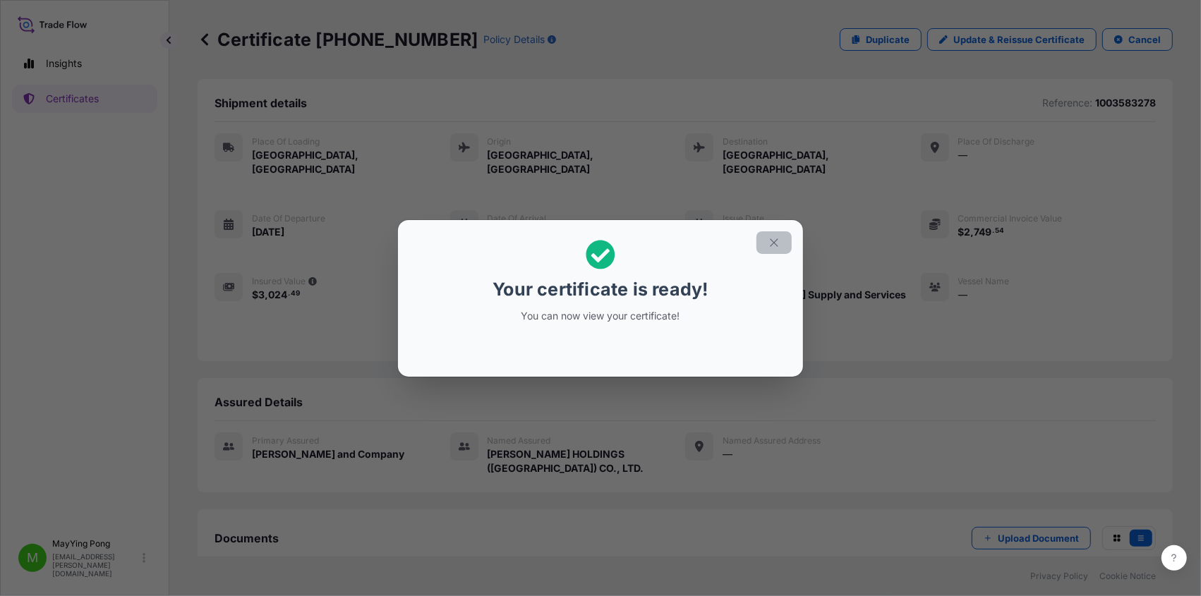
click at [773, 242] on icon "button" at bounding box center [774, 242] width 8 height 8
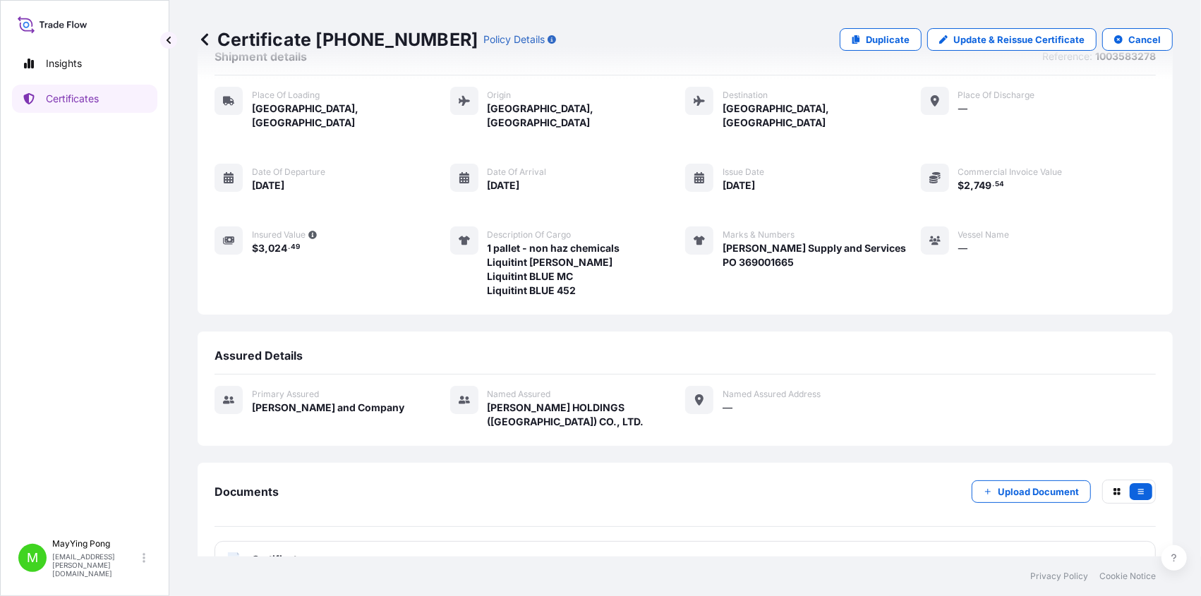
scroll to position [68, 0]
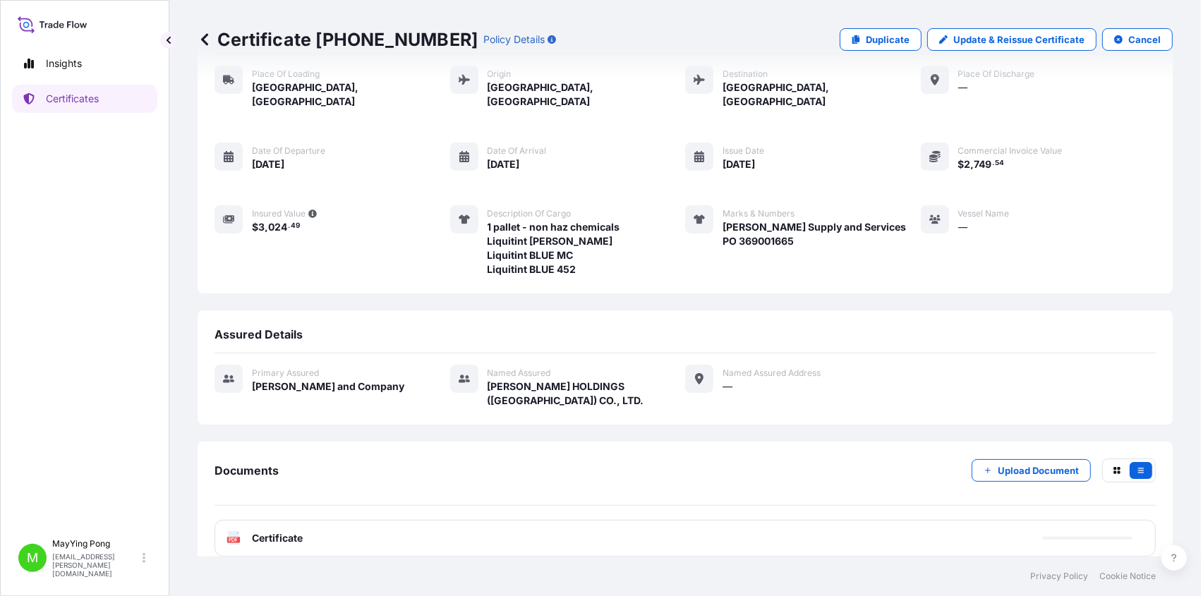
click at [276, 483] on div "PDF Certificate" at bounding box center [684, 538] width 941 height 37
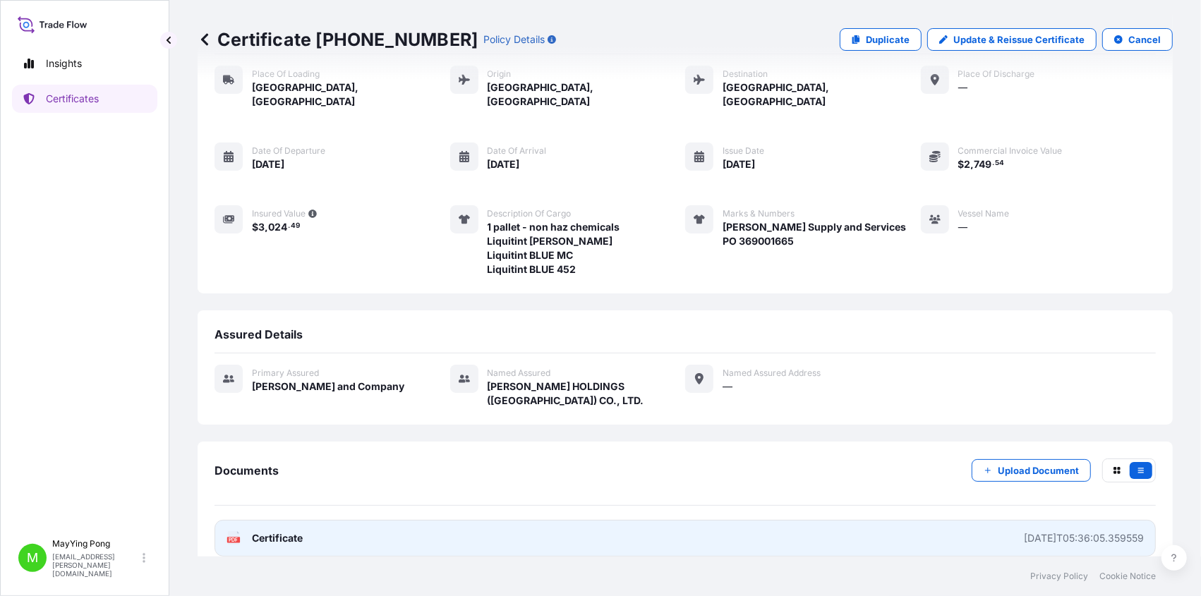
click at [265, 483] on span "Certificate" at bounding box center [277, 538] width 51 height 14
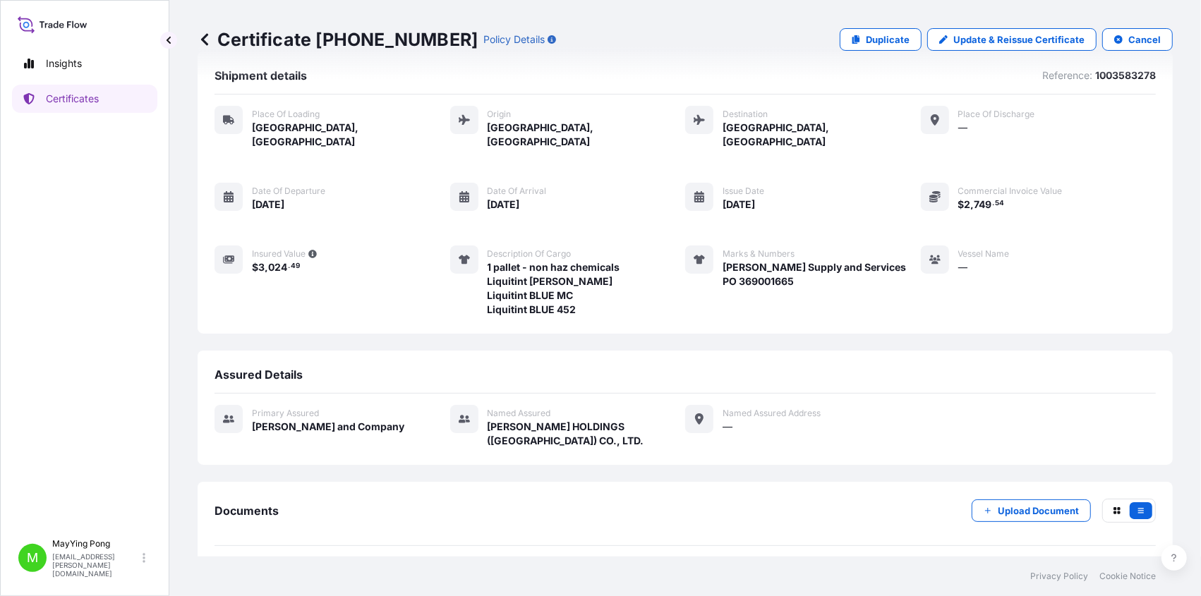
scroll to position [0, 0]
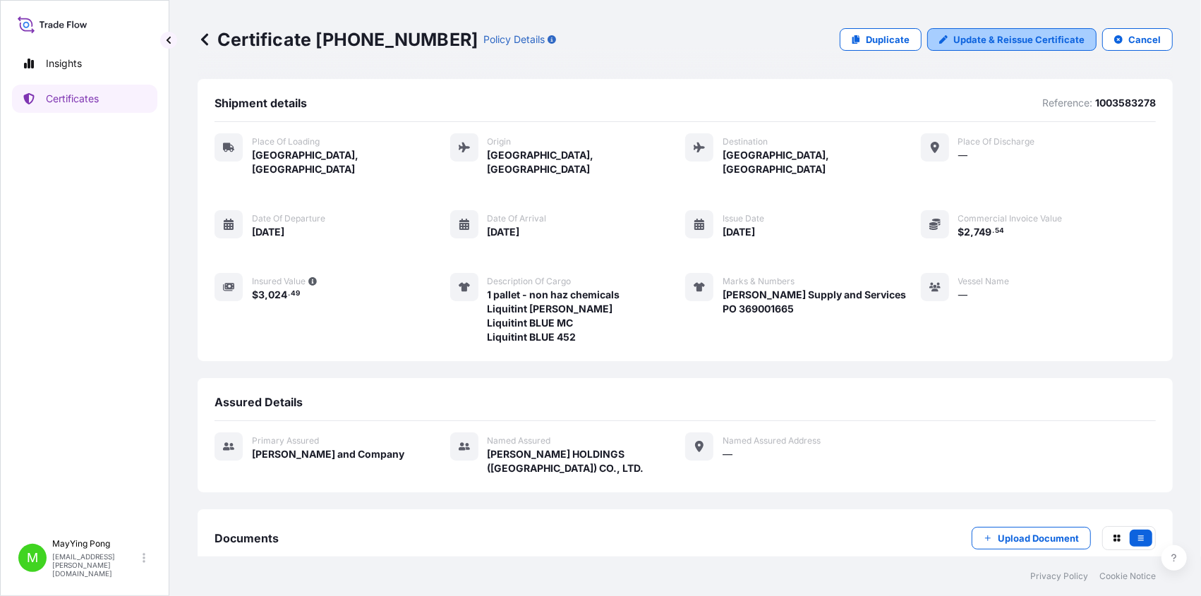
click at [899, 47] on link "Update & Reissue Certificate" at bounding box center [1011, 39] width 169 height 23
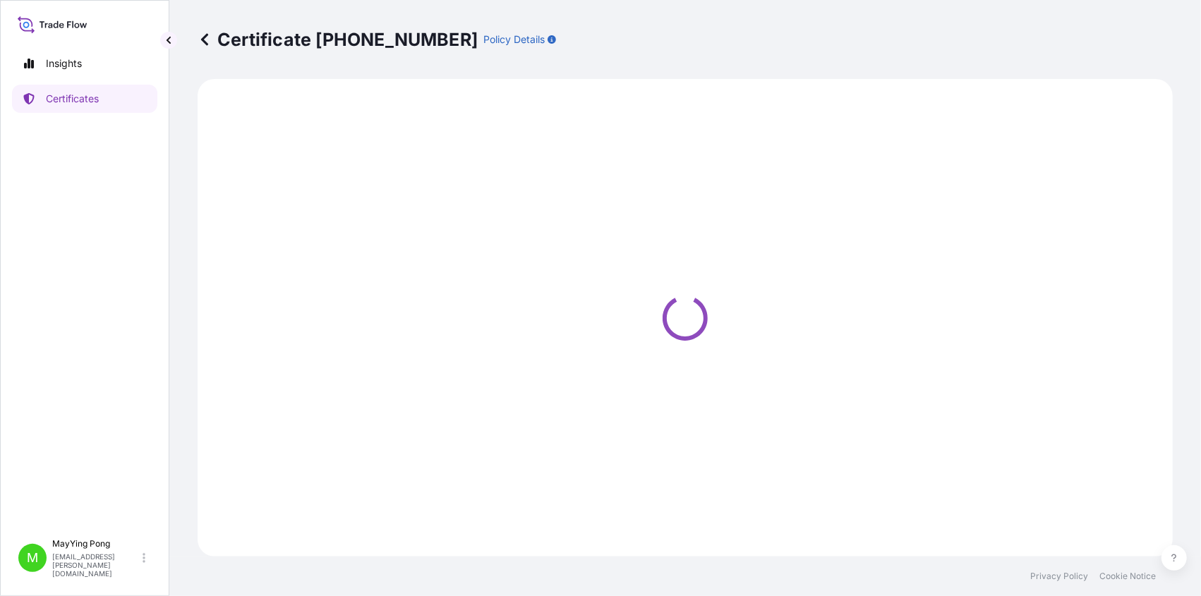
select select "Road / [GEOGRAPHIC_DATA]"
select select "Air"
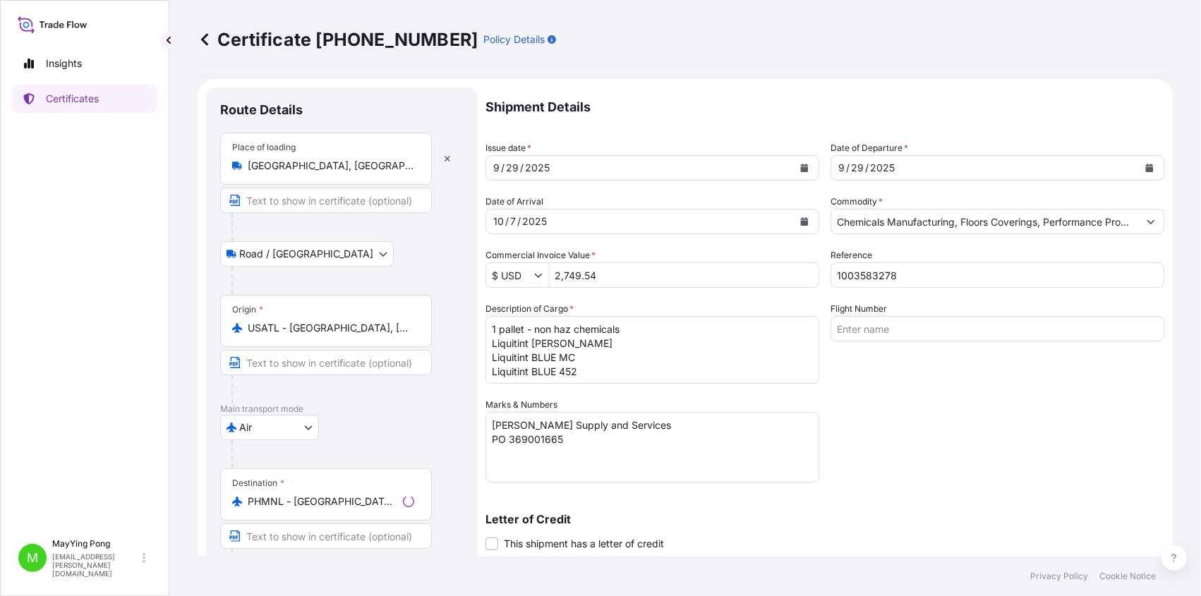
select select "31531"
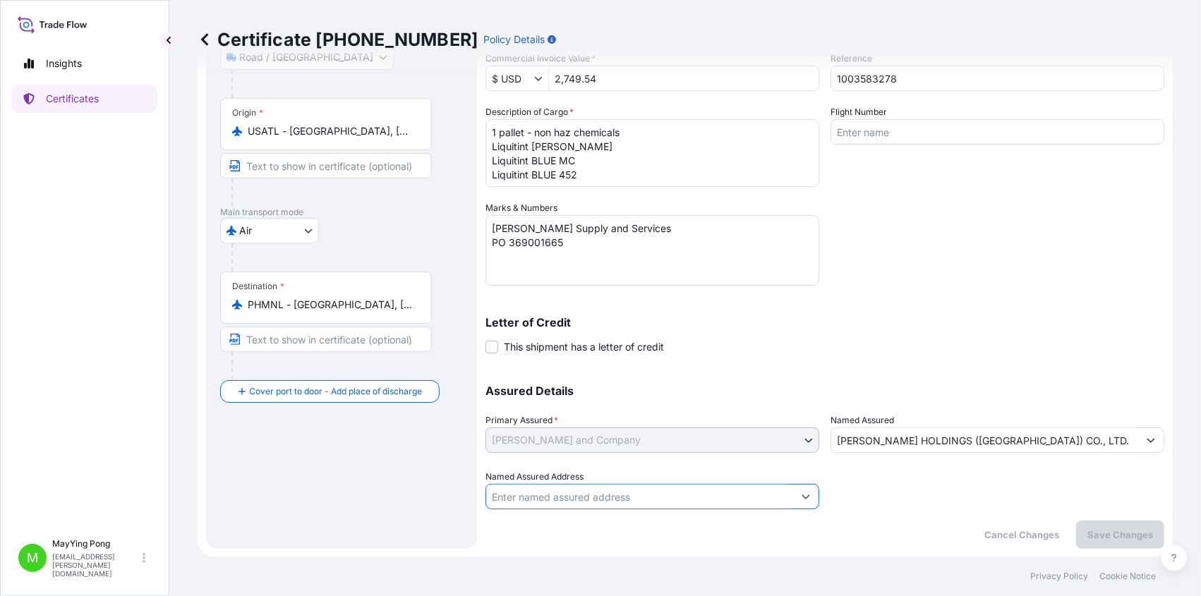
click at [621, 483] on input "Named Assured Address" at bounding box center [639, 496] width 307 height 25
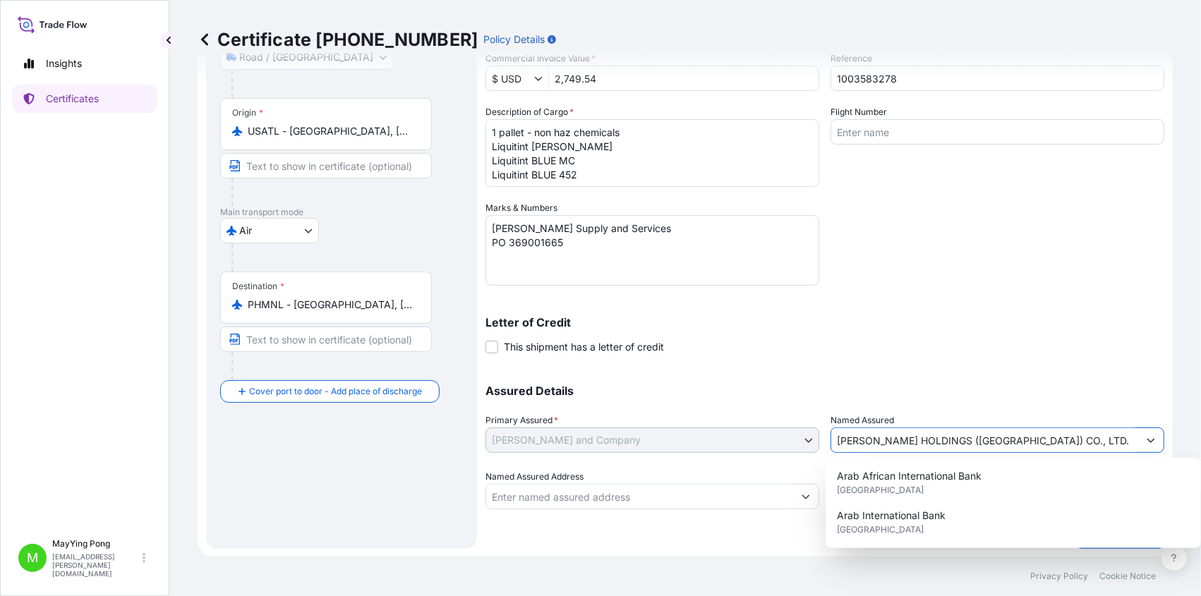
click at [899, 444] on input "[PERSON_NAME] HOLDINGS ([GEOGRAPHIC_DATA]) CO., LTD." at bounding box center [984, 439] width 307 height 25
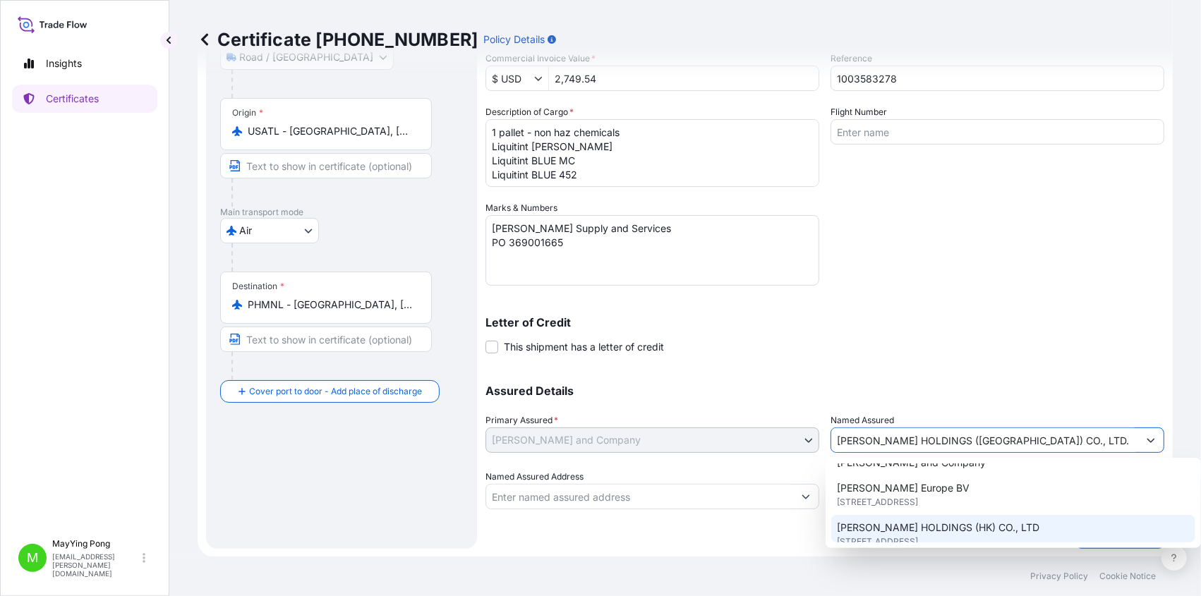
click at [899, 483] on span "[PERSON_NAME] HOLDINGS (HK) CO., LTD" at bounding box center [938, 528] width 202 height 14
type input "[PERSON_NAME] HOLDINGS (HK) CO., LTD"
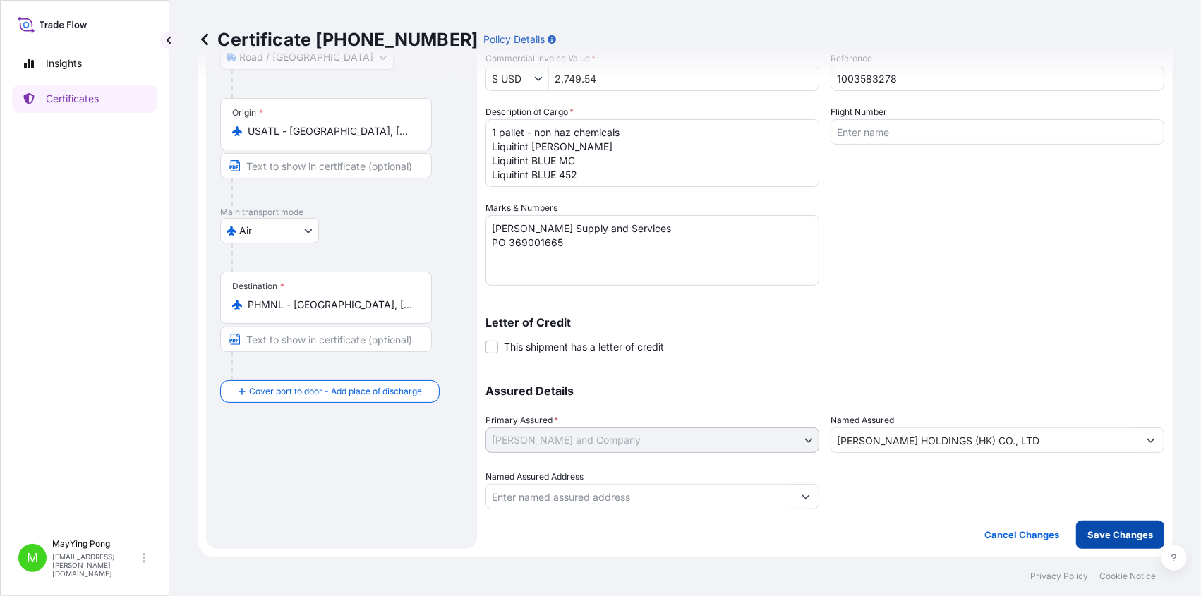
click at [899, 483] on p "Save Changes" at bounding box center [1120, 535] width 66 height 14
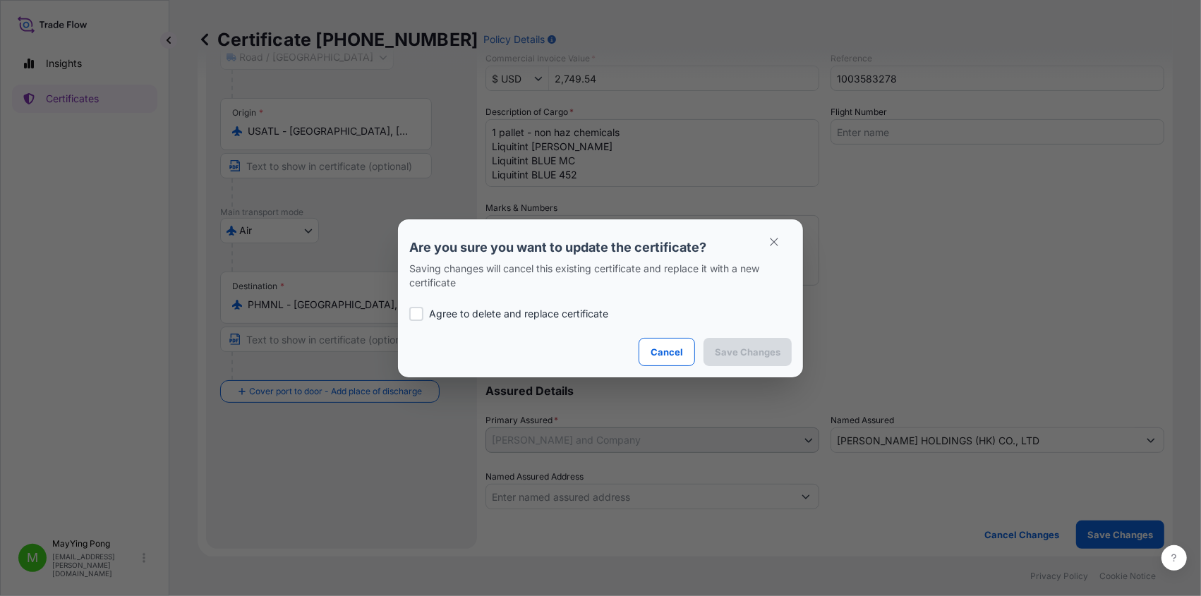
click at [515, 315] on p "Agree to delete and replace certificate" at bounding box center [518, 314] width 179 height 14
checkbox input "true"
click at [772, 365] on button "Save Changes" at bounding box center [747, 352] width 88 height 28
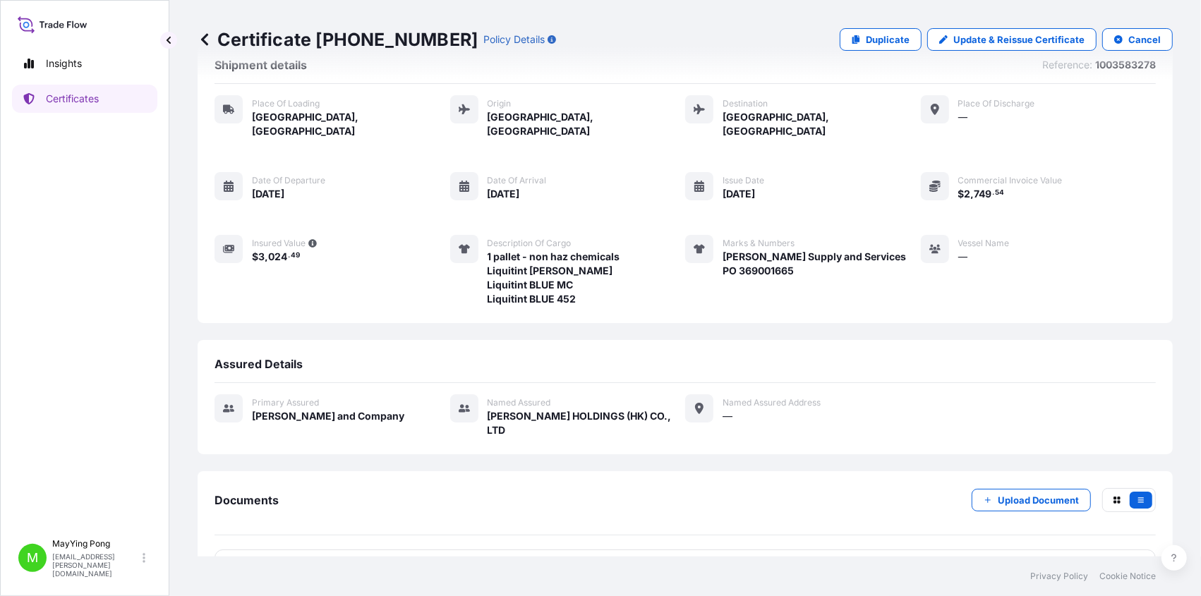
scroll to position [54, 0]
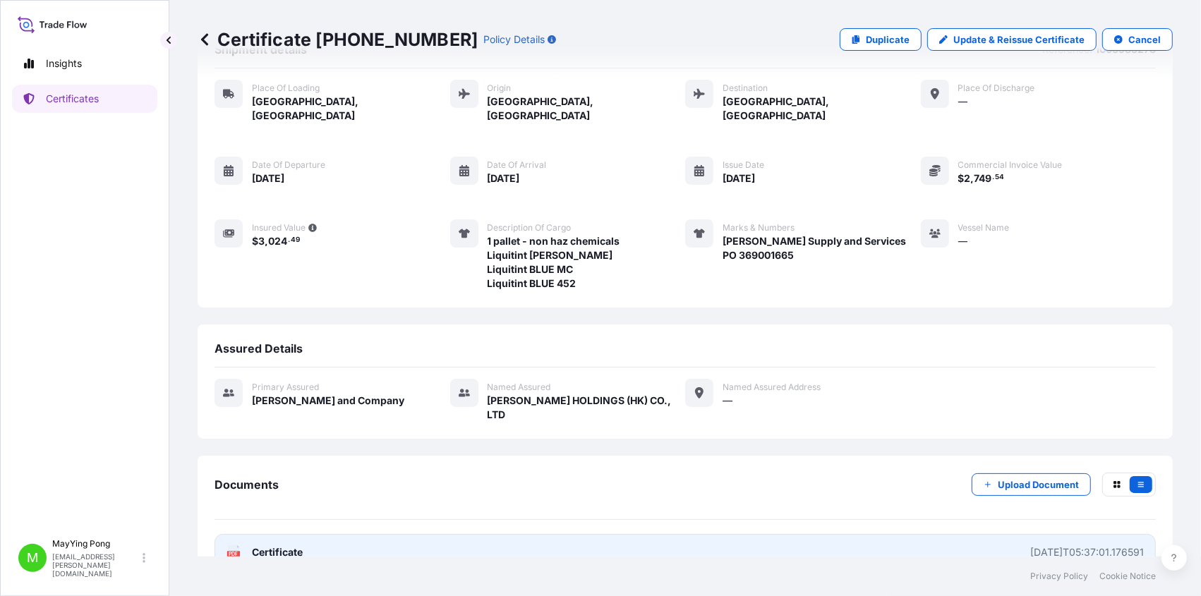
click at [259, 483] on span "Certificate" at bounding box center [277, 552] width 51 height 14
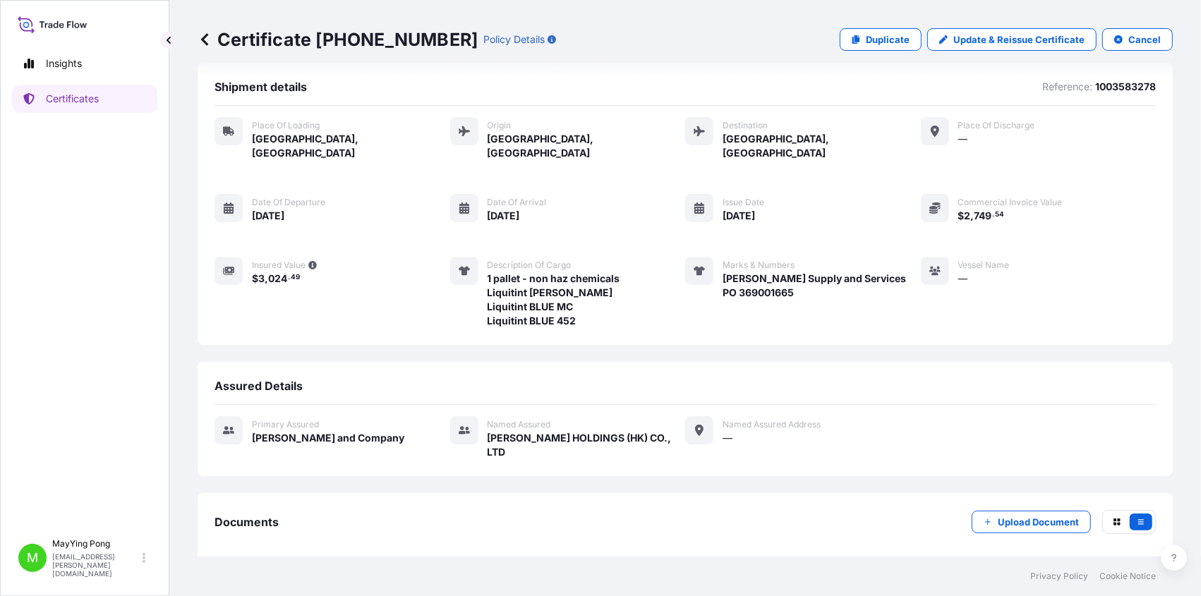
scroll to position [0, 0]
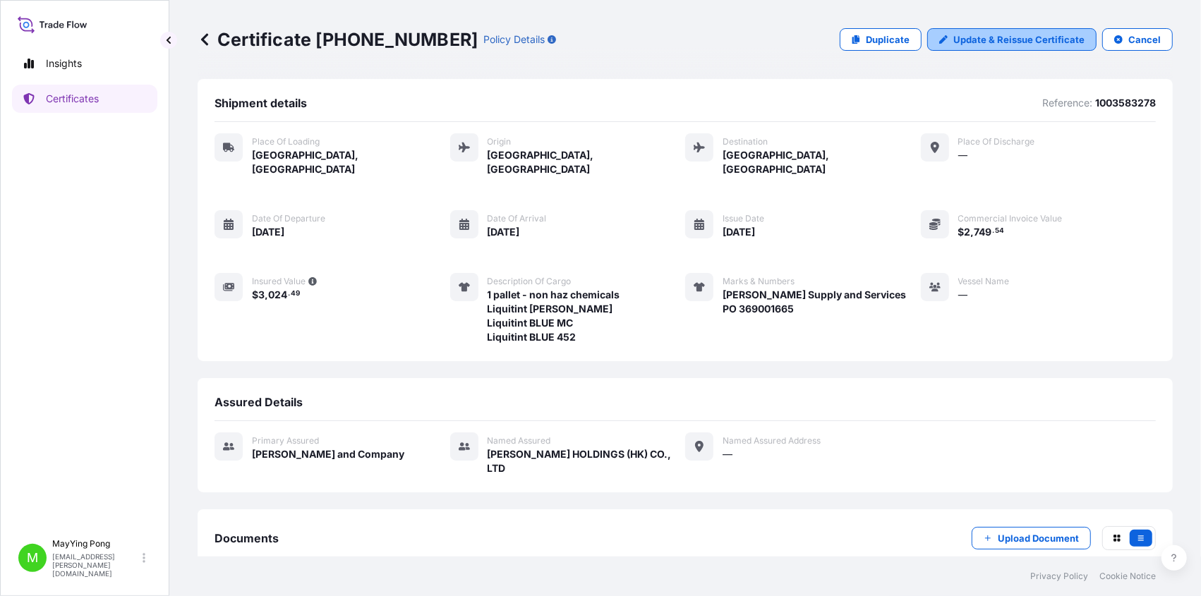
click at [899, 40] on p "Update & Reissue Certificate" at bounding box center [1018, 39] width 131 height 14
select select "Road / [GEOGRAPHIC_DATA]"
select select "Air"
select select "31531"
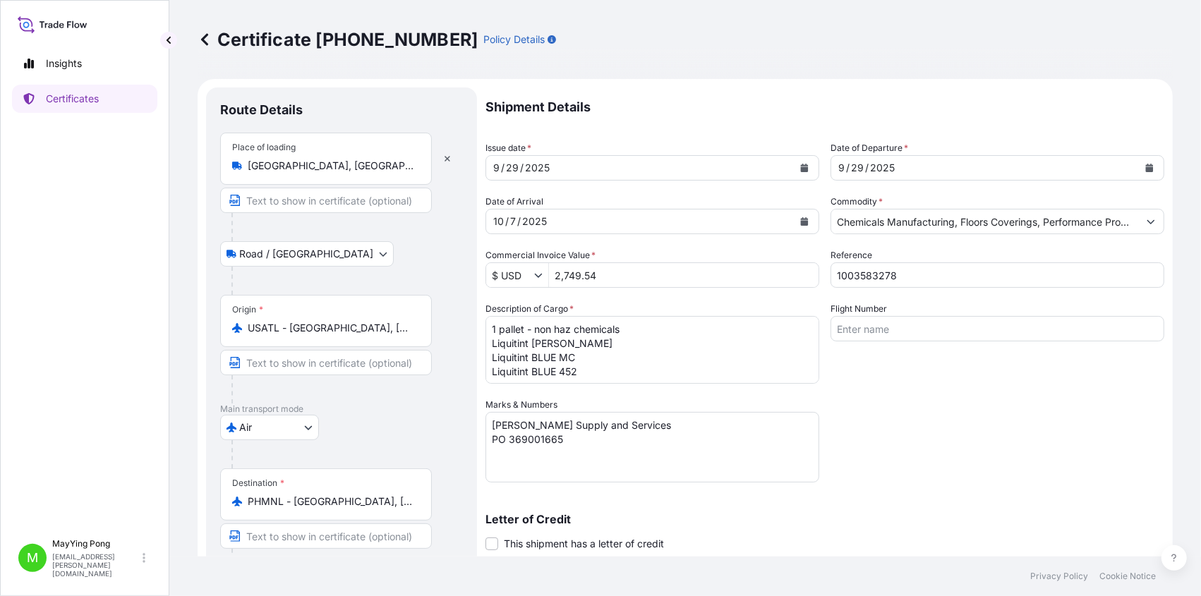
scroll to position [197, 0]
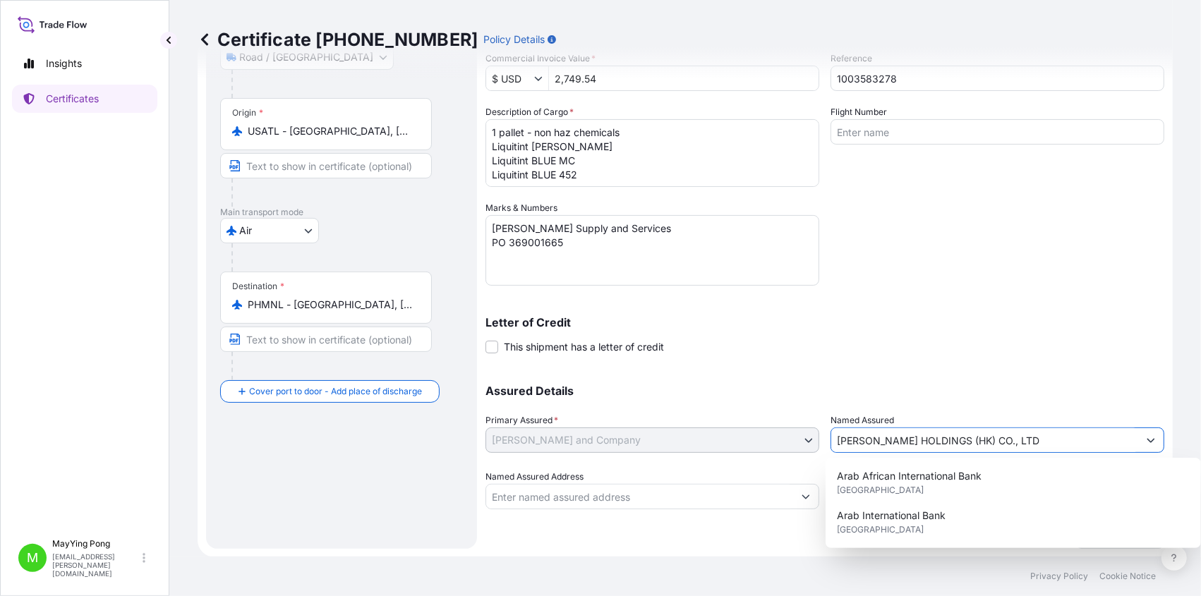
click at [869, 439] on input "[PERSON_NAME] HOLDINGS (HK) CO., LTD" at bounding box center [984, 439] width 307 height 25
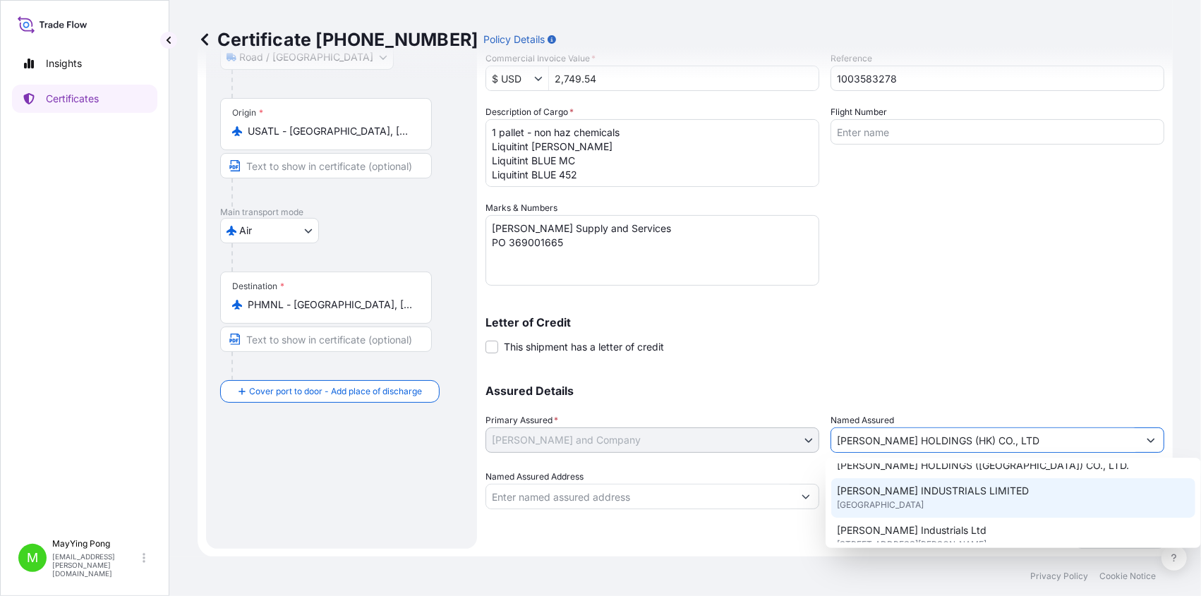
scroll to position [267, 0]
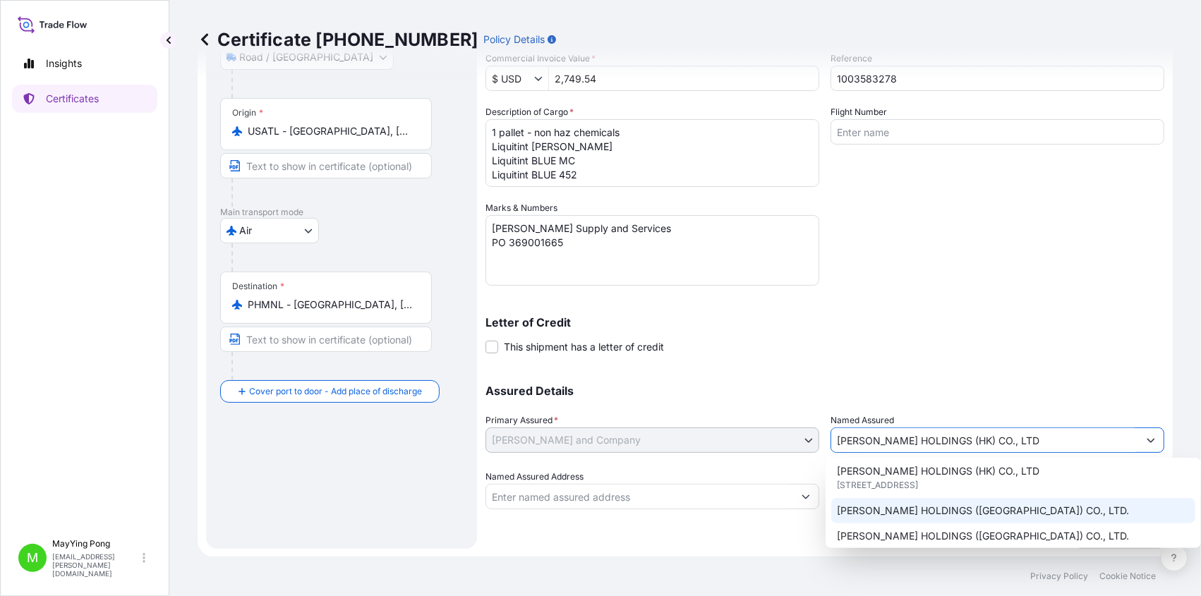
click at [873, 483] on span "[PERSON_NAME] HOLDINGS ([GEOGRAPHIC_DATA]) CO., LTD." at bounding box center [983, 511] width 292 height 14
type input "[PERSON_NAME] HOLDINGS ([GEOGRAPHIC_DATA]) CO., LTD."
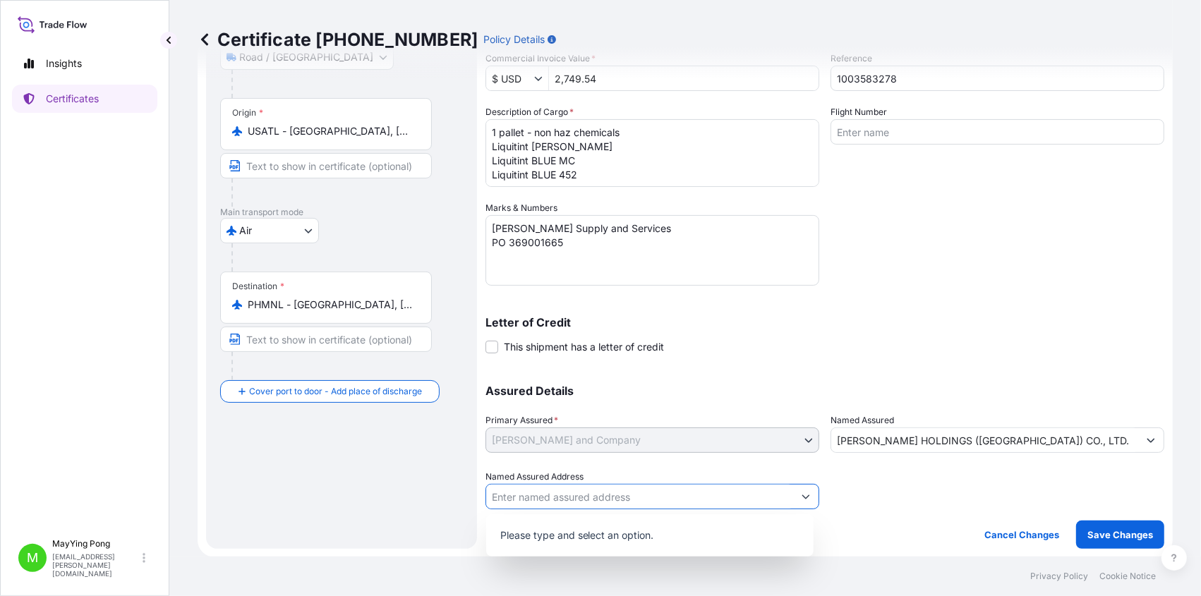
click at [801, 483] on icon "Show suggestions" at bounding box center [805, 496] width 8 height 8
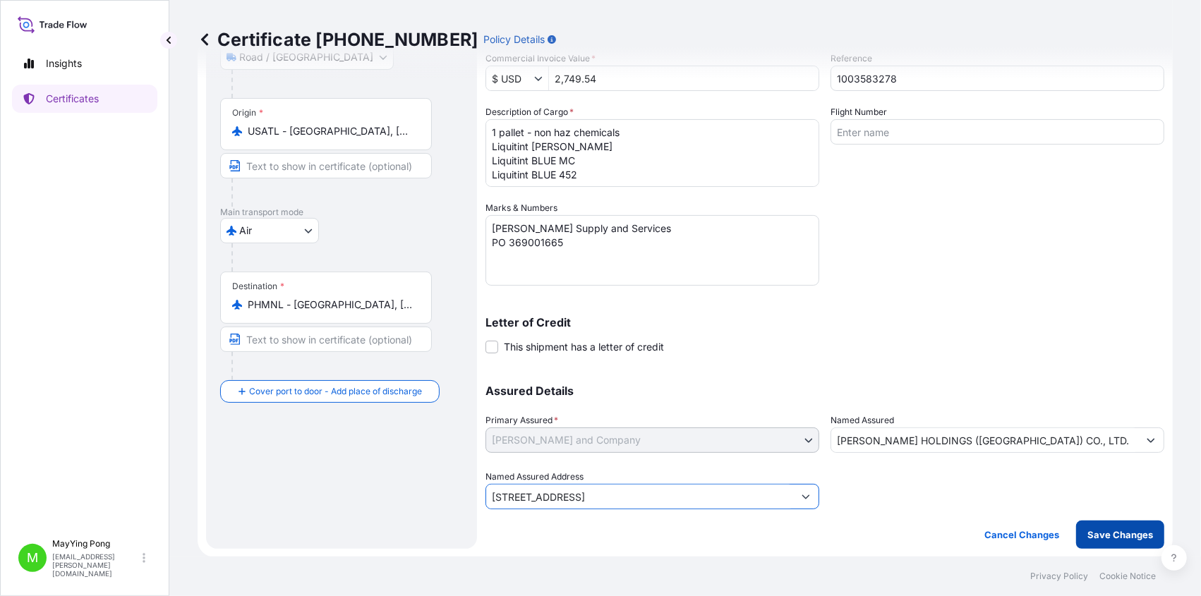
type input "[STREET_ADDRESS]"
click at [899, 483] on p "Save Changes" at bounding box center [1120, 535] width 66 height 14
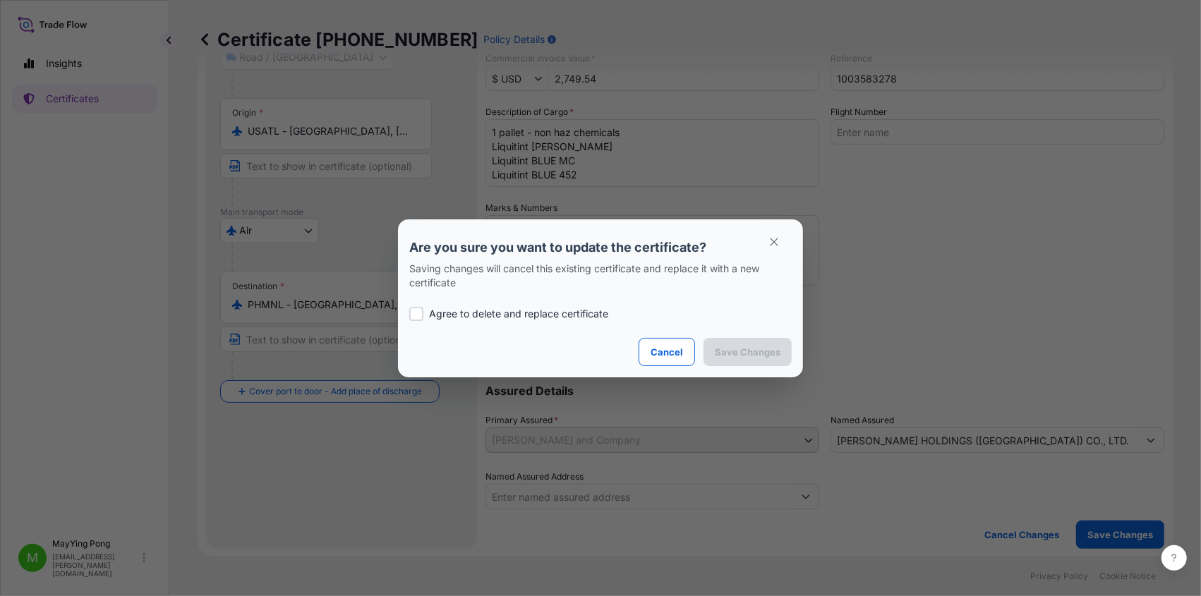
click at [430, 313] on p "Agree to delete and replace certificate" at bounding box center [518, 314] width 179 height 14
checkbox input "true"
click at [761, 356] on p "Save Changes" at bounding box center [748, 352] width 66 height 14
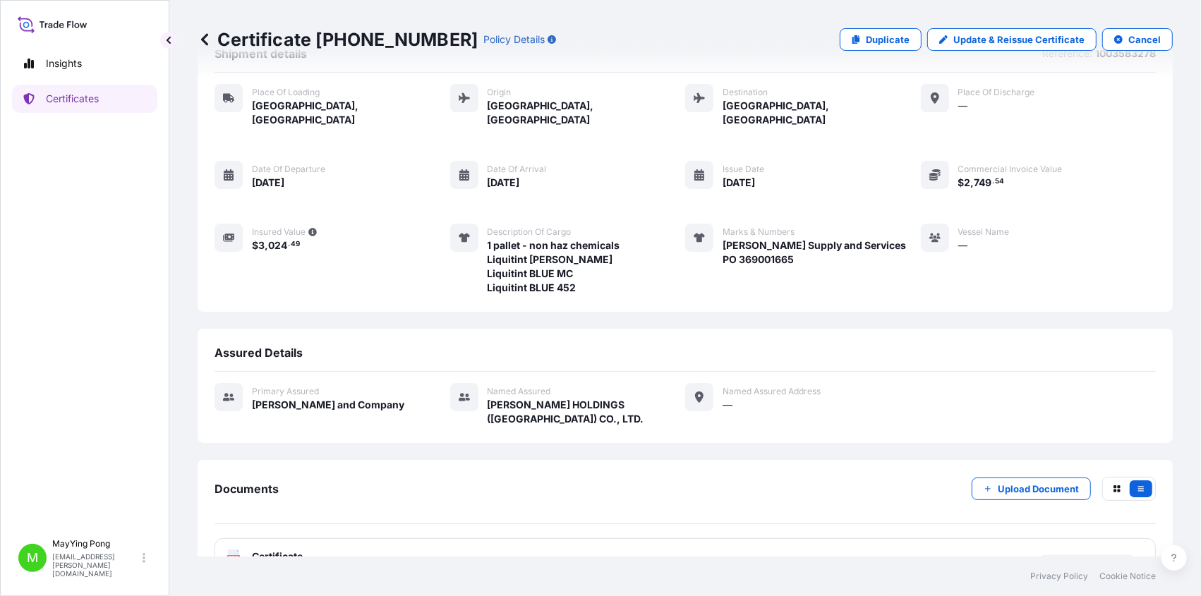
scroll to position [68, 0]
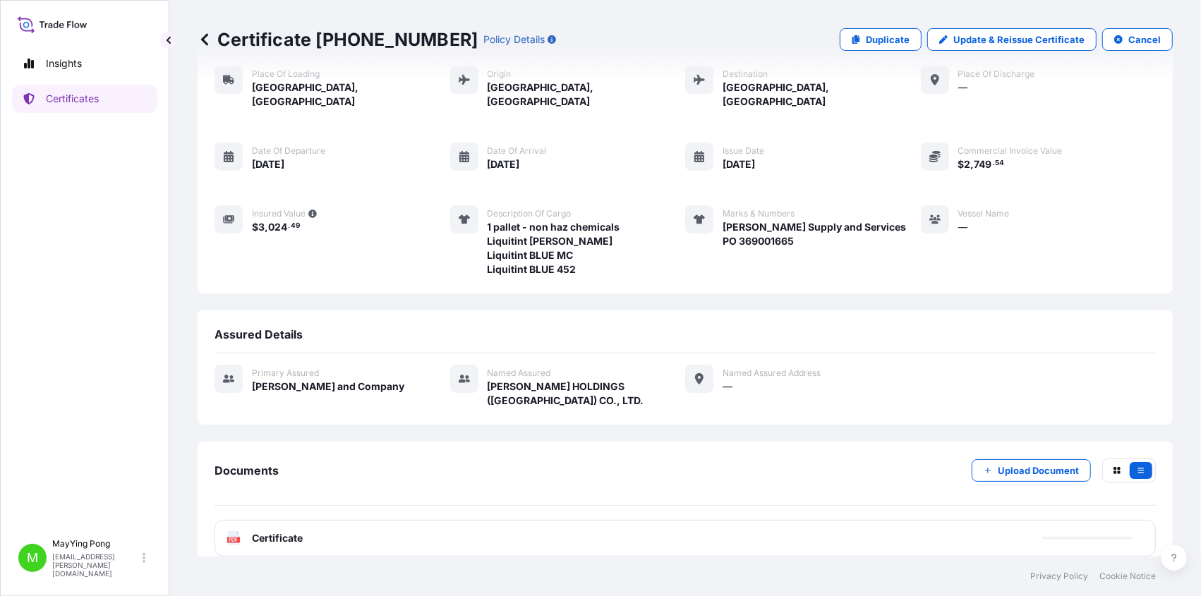
click at [281, 483] on span "Certificate" at bounding box center [277, 538] width 51 height 14
click at [229, 483] on text "PDF" at bounding box center [233, 540] width 9 height 5
click at [230, 483] on text "PDF" at bounding box center [233, 540] width 9 height 5
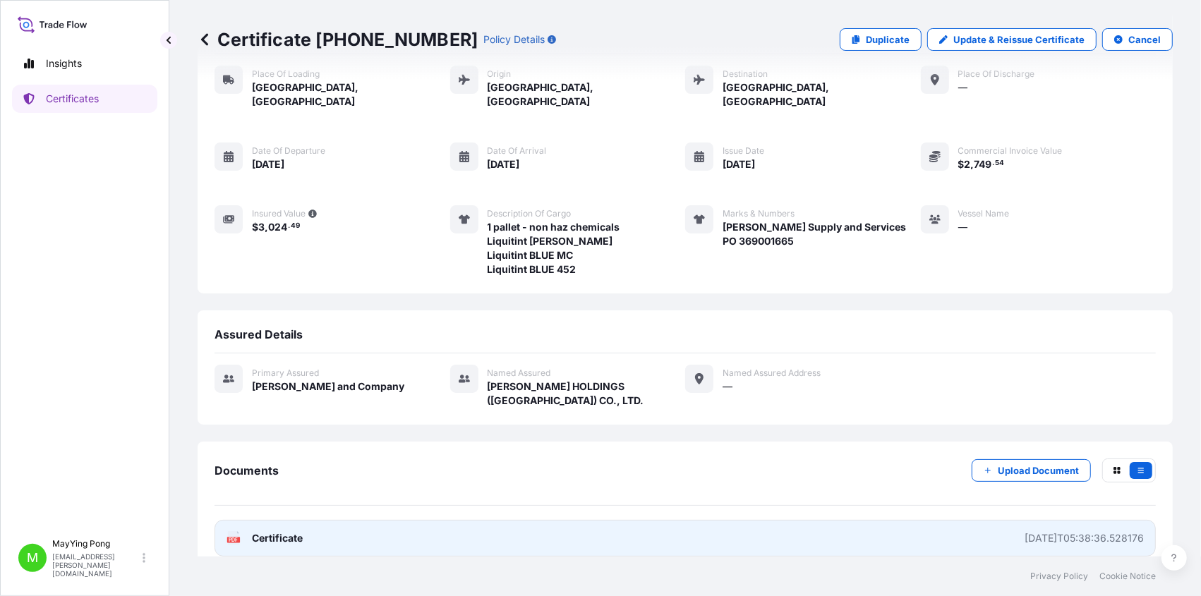
click at [258, 483] on span "Certificate" at bounding box center [277, 538] width 51 height 14
